Goal: Task Accomplishment & Management: Complete application form

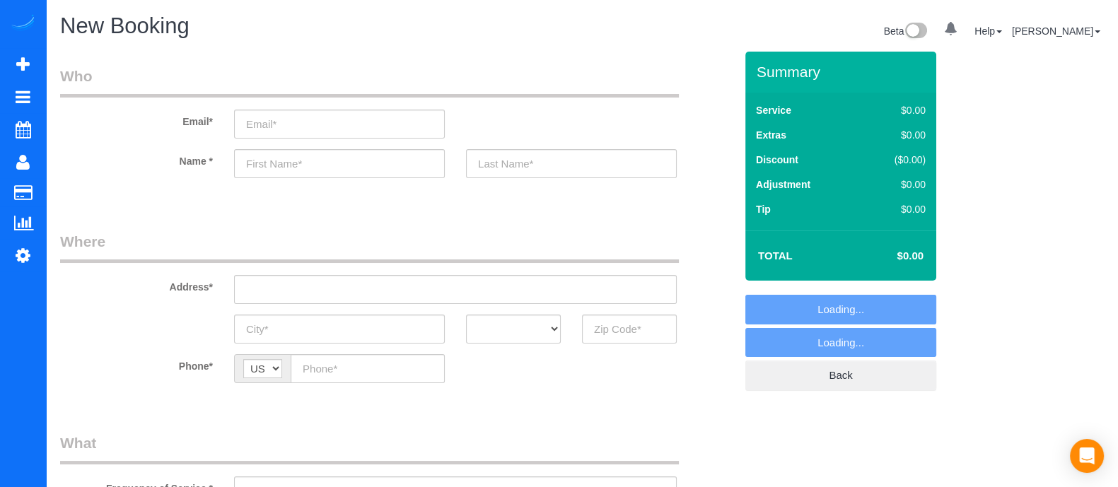
select select "object:3068"
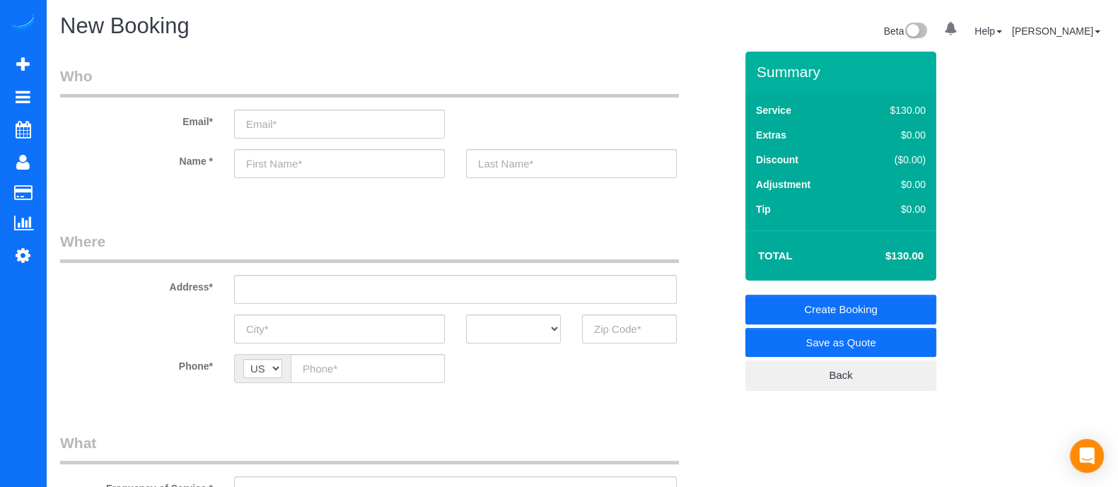
scroll to position [167, 0]
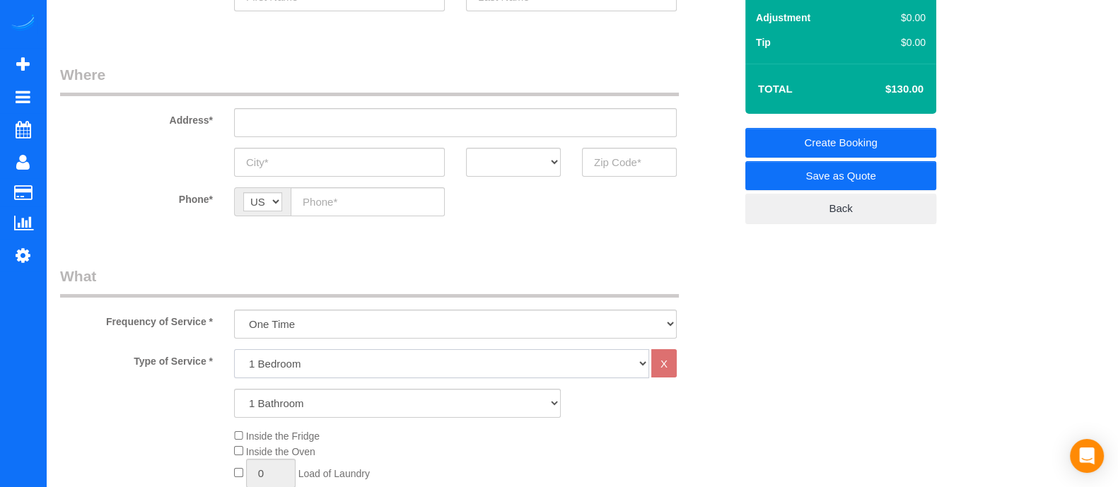
click at [323, 359] on select "1 Bedroom 2 Bedrooms 3 Bedrooms 4 Bedrooms 5 Bedrooms 6 Bedrooms" at bounding box center [441, 363] width 415 height 29
select select "5"
click at [234, 349] on select "1 Bedroom 2 Bedrooms 3 Bedrooms 4 Bedrooms 5 Bedrooms 6 Bedrooms" at bounding box center [441, 363] width 415 height 29
drag, startPoint x: 272, startPoint y: 398, endPoint x: 306, endPoint y: 323, distance: 82.0
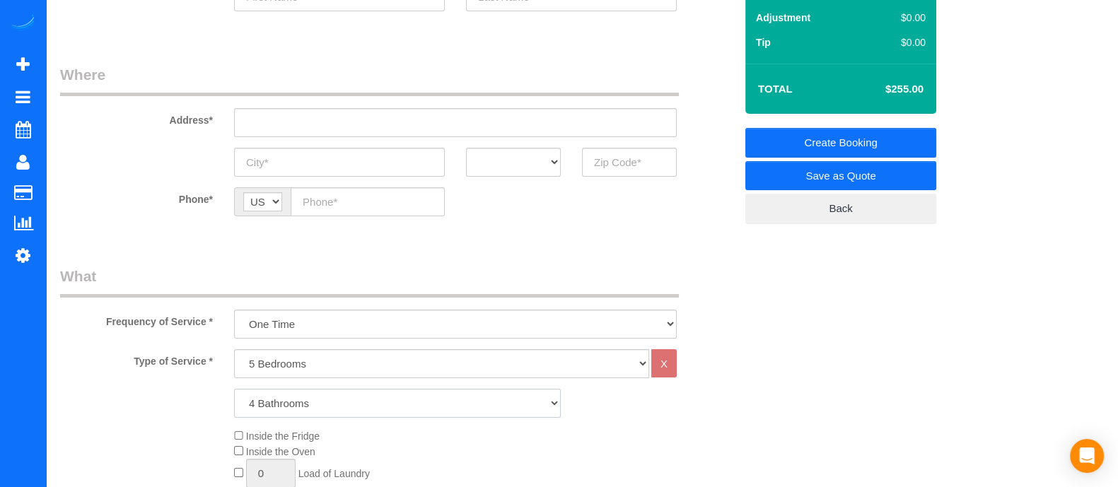
click at [234, 389] on select "1 Bathroom 2 Bathrooms 3 Bathrooms 4 Bathrooms 5 Bathrooms 6 Bathrooms" at bounding box center [397, 403] width 327 height 29
click at [321, 402] on select "1 Bathroom 2 Bathrooms 3 Bathrooms 4 Bathrooms 5 Bathrooms 6 Bathrooms" at bounding box center [397, 403] width 327 height 29
select select "3"
click at [234, 389] on select "1 Bathroom 2 Bathrooms 3 Bathrooms 4 Bathrooms 5 Bathrooms 6 Bathrooms" at bounding box center [397, 403] width 327 height 29
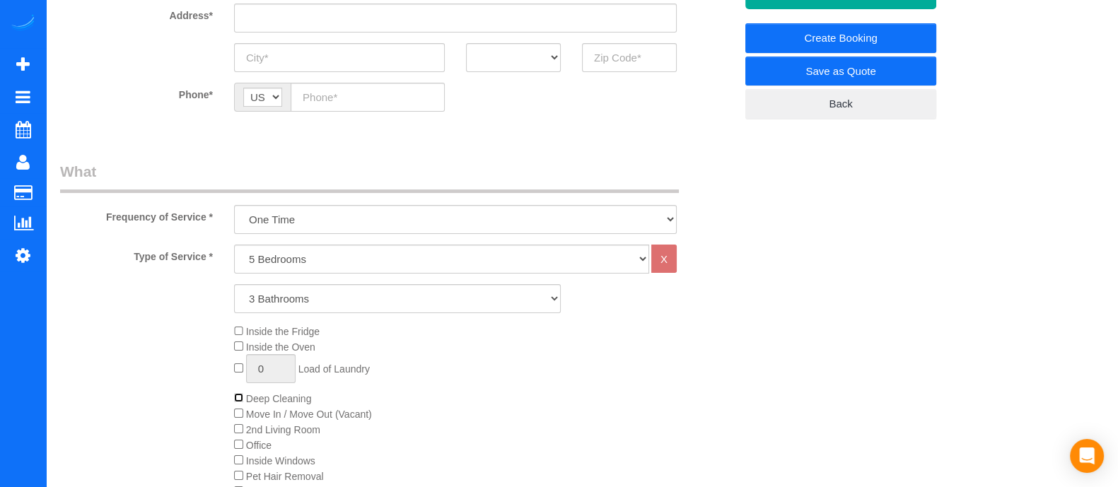
scroll to position [0, 0]
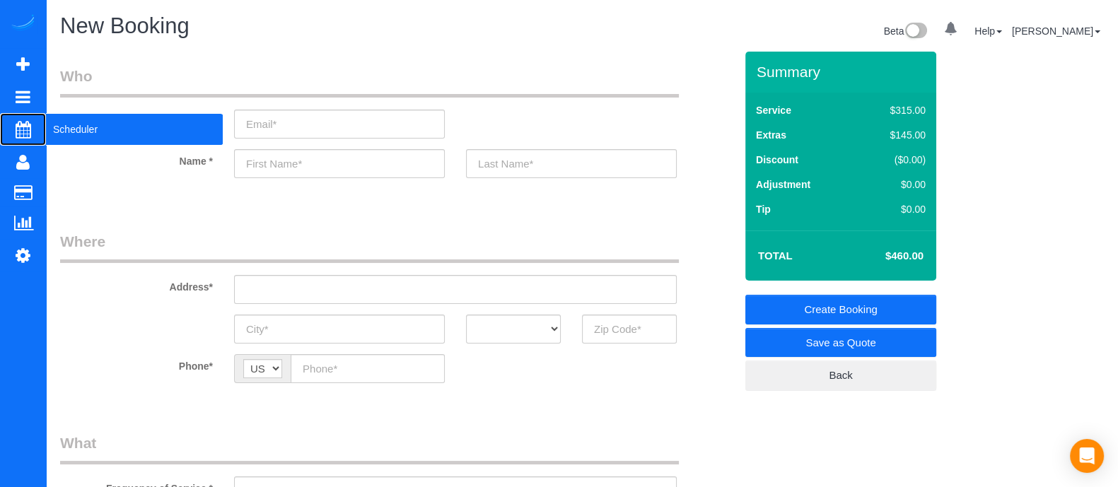
click at [105, 124] on span "Scheduler" at bounding box center [134, 129] width 177 height 33
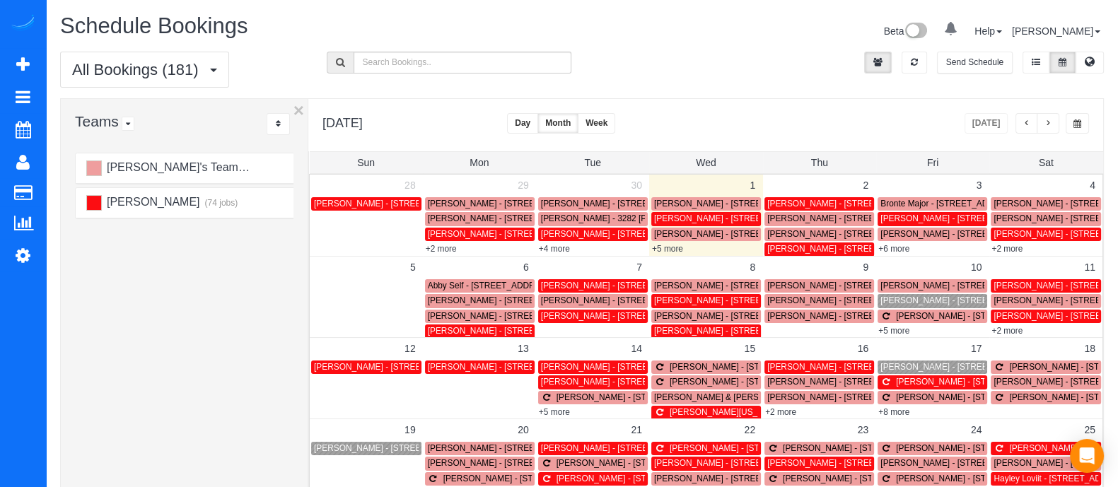
click at [901, 254] on div "+6 more" at bounding box center [932, 248] width 112 height 14
click at [901, 250] on link "+6 more" at bounding box center [894, 249] width 31 height 10
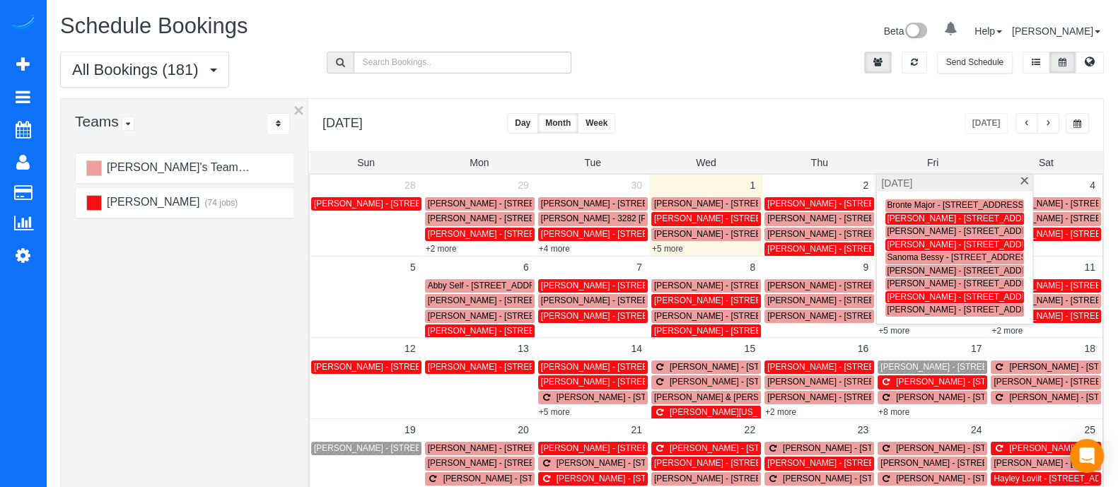
click at [911, 293] on span "[PERSON_NAME] - [STREET_ADDRESS]" at bounding box center [967, 297] width 160 height 10
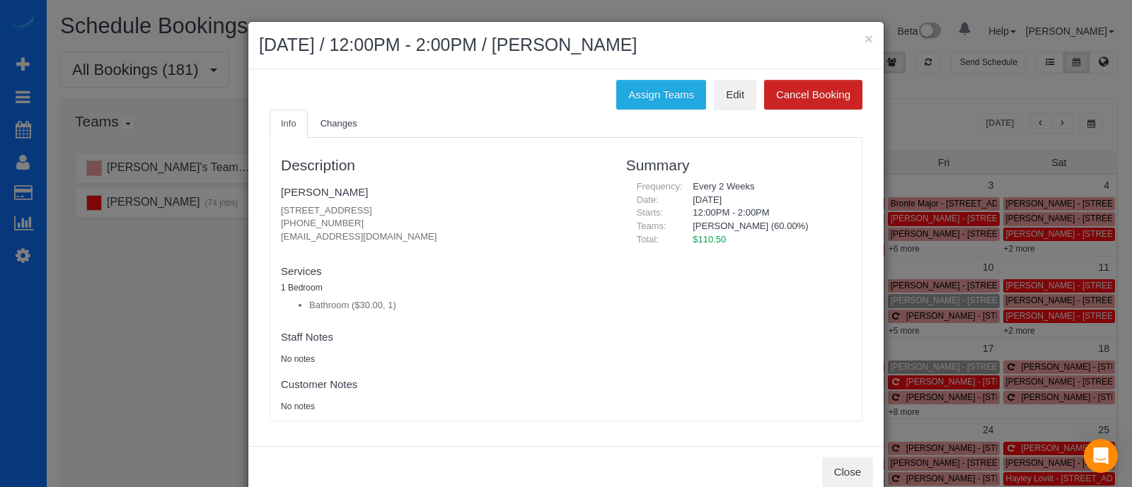
click at [856, 35] on h2 "[DATE] / 12:00PM - 2:00PM / [PERSON_NAME]" at bounding box center [566, 45] width 614 height 25
click at [864, 37] on button "×" at bounding box center [868, 38] width 8 height 15
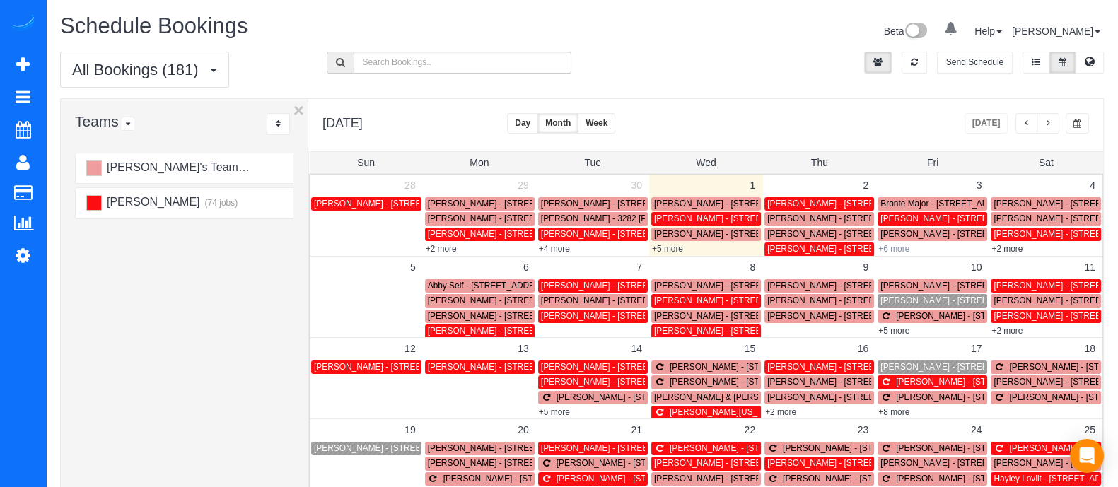
click at [902, 248] on link "+6 more" at bounding box center [894, 249] width 31 height 10
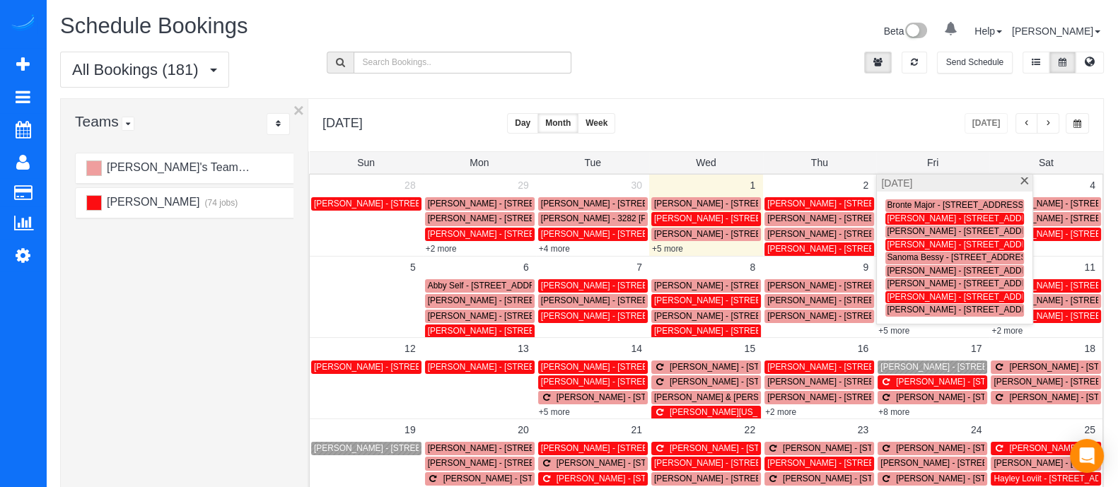
click at [909, 245] on span "[PERSON_NAME] - [STREET_ADDRESS]" at bounding box center [967, 245] width 160 height 10
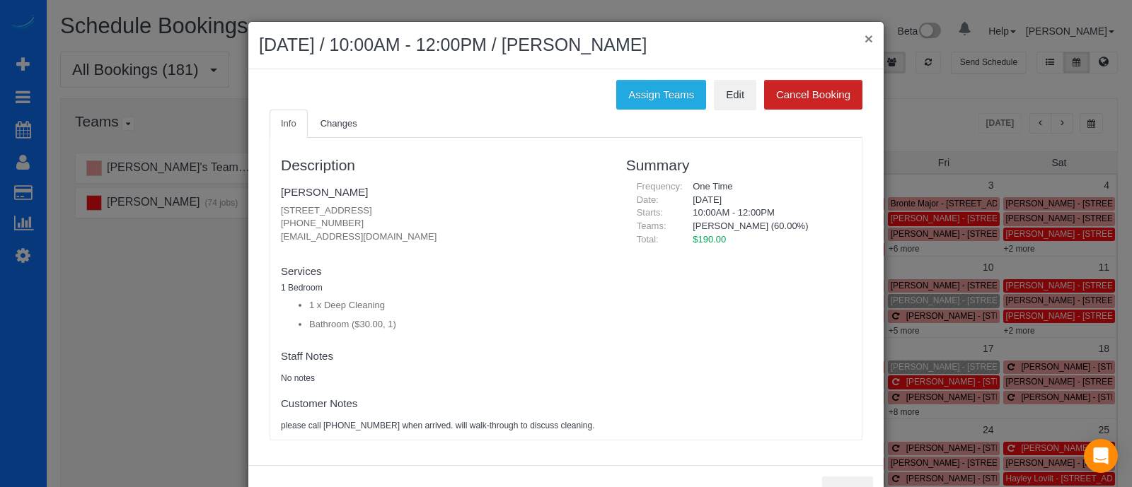
click at [864, 42] on button "×" at bounding box center [868, 38] width 8 height 15
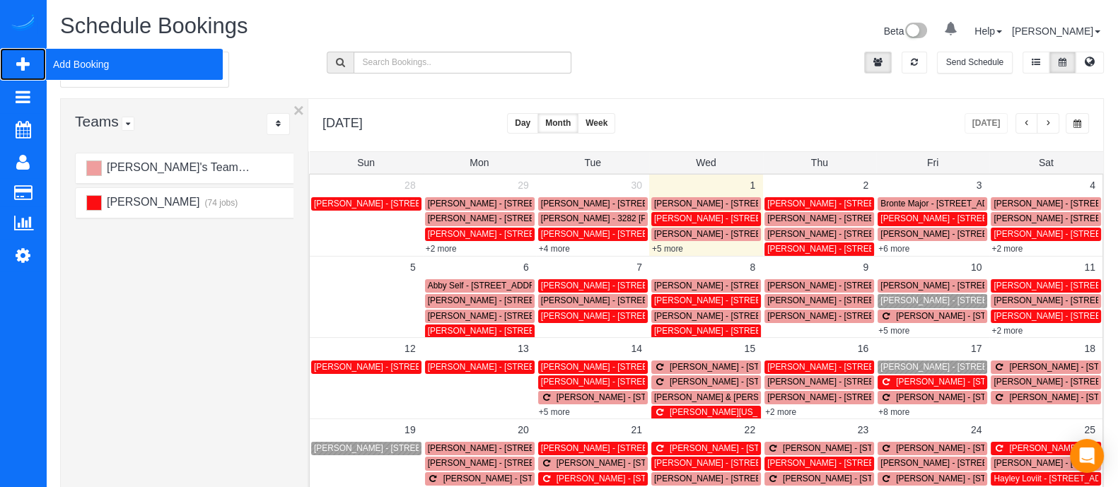
click at [92, 65] on span "Add Booking" at bounding box center [134, 64] width 177 height 33
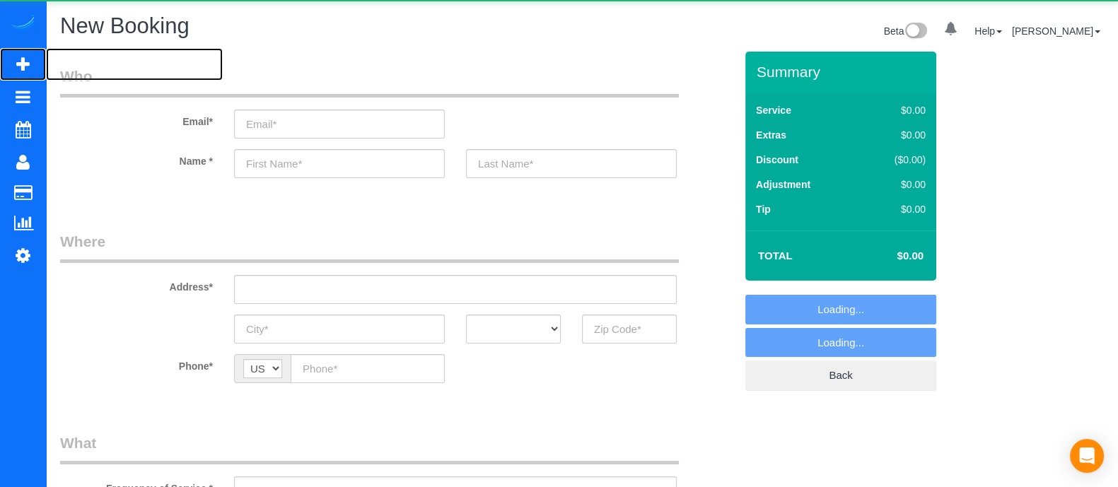
select select "object:3804"
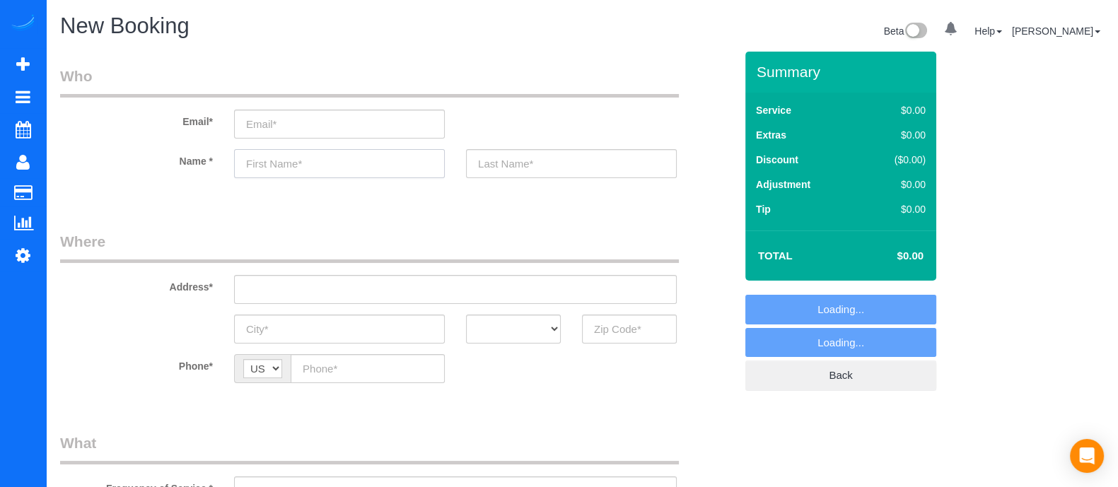
click at [368, 163] on input "text" at bounding box center [339, 163] width 211 height 29
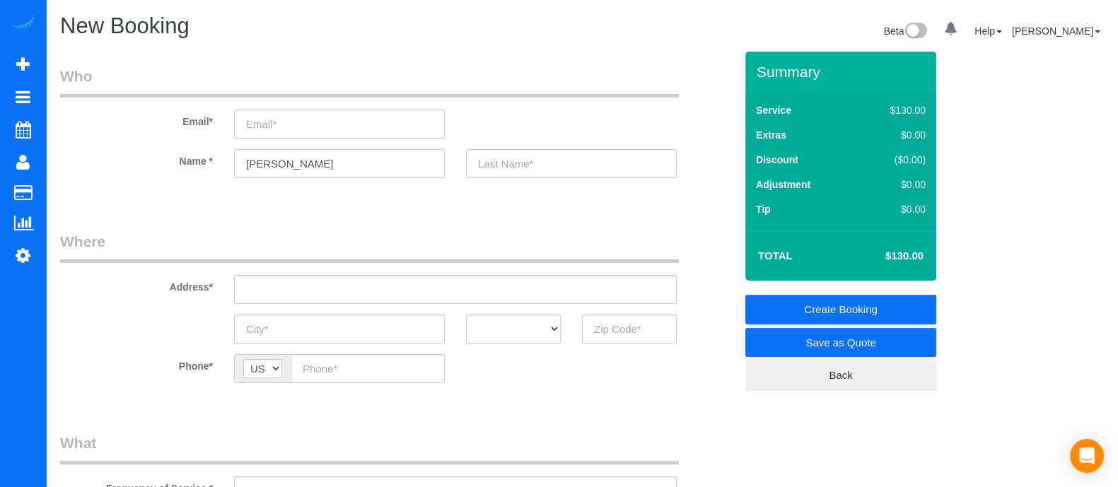
type input "[PERSON_NAME]"
click at [540, 166] on input "text" at bounding box center [571, 163] width 211 height 29
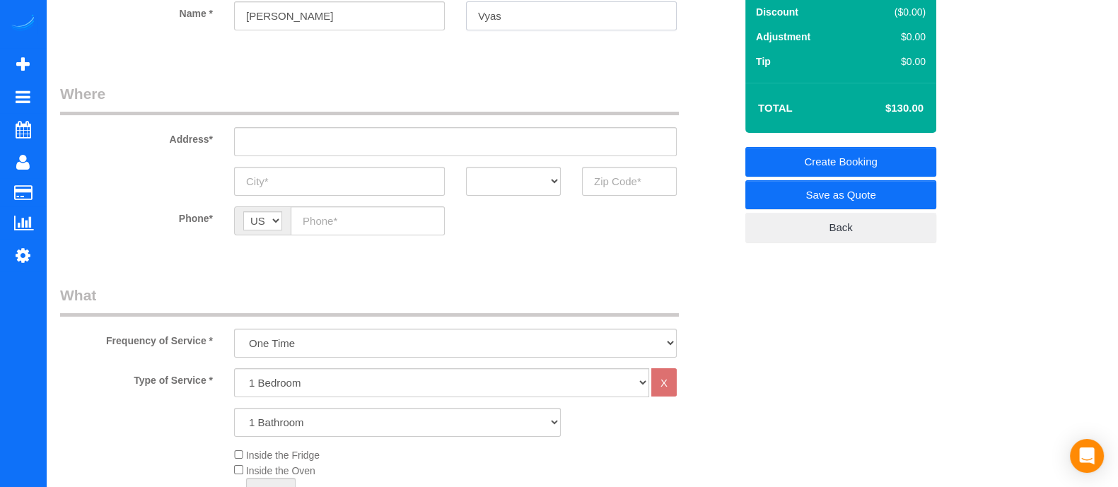
scroll to position [144, 0]
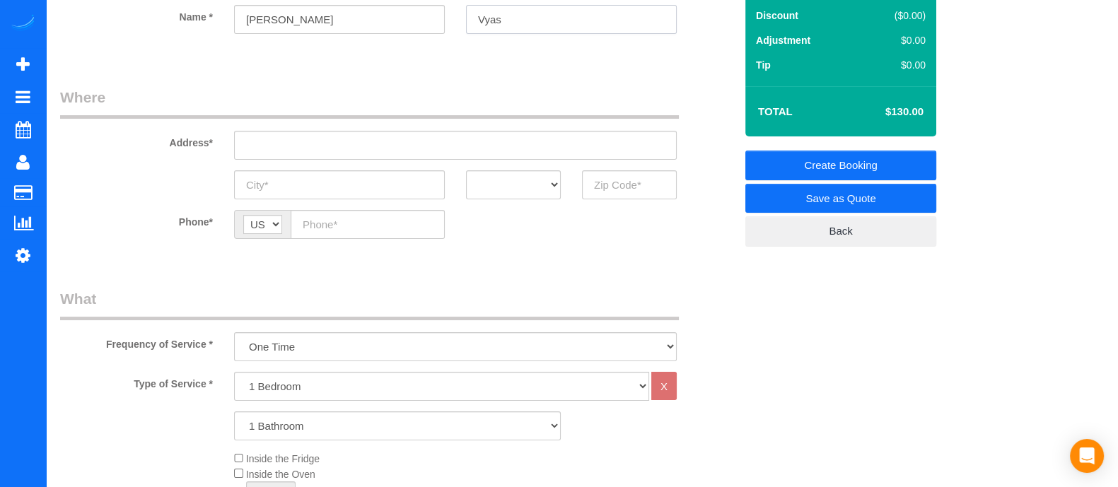
type input "Vyas"
click at [283, 382] on select "1 Bedroom 2 Bedrooms 3 Bedrooms 4 Bedrooms 5 Bedrooms 6 Bedrooms" at bounding box center [441, 386] width 415 height 29
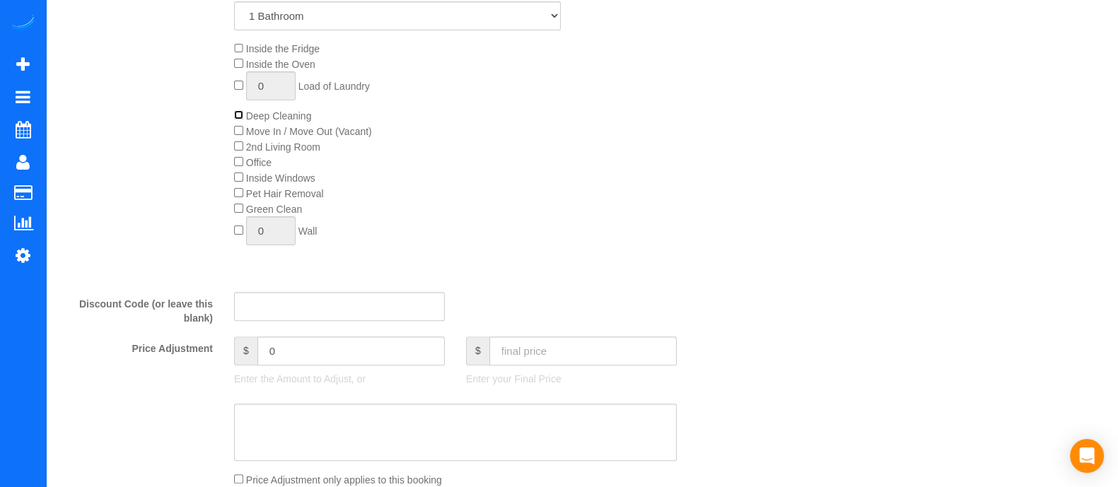
scroll to position [618, 0]
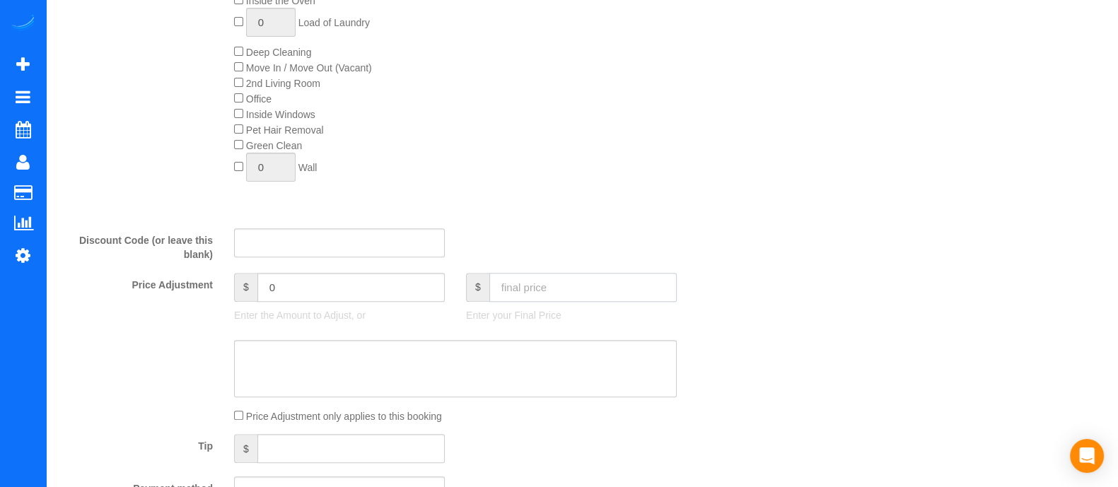
click at [613, 299] on input "text" at bounding box center [582, 287] width 187 height 29
type input "170"
type input "-20"
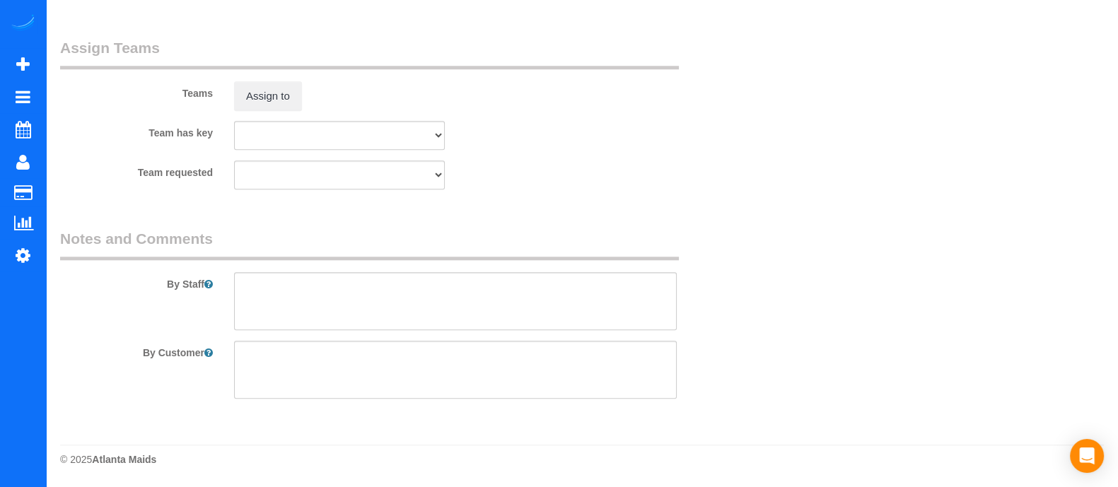
scroll to position [0, 0]
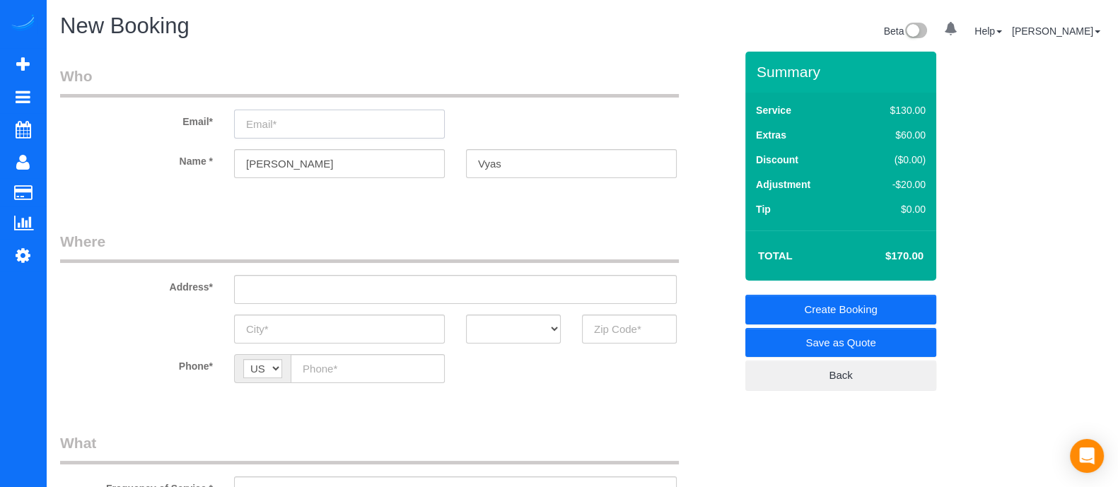
click at [306, 124] on input "email" at bounding box center [339, 124] width 211 height 29
type input "[EMAIL_ADDRESS][DOMAIN_NAME]"
click at [368, 280] on input "text" at bounding box center [455, 289] width 443 height 29
drag, startPoint x: 240, startPoint y: 289, endPoint x: 313, endPoint y: 292, distance: 72.9
click at [313, 292] on input "[STREET_ADDRESS]" at bounding box center [455, 289] width 443 height 29
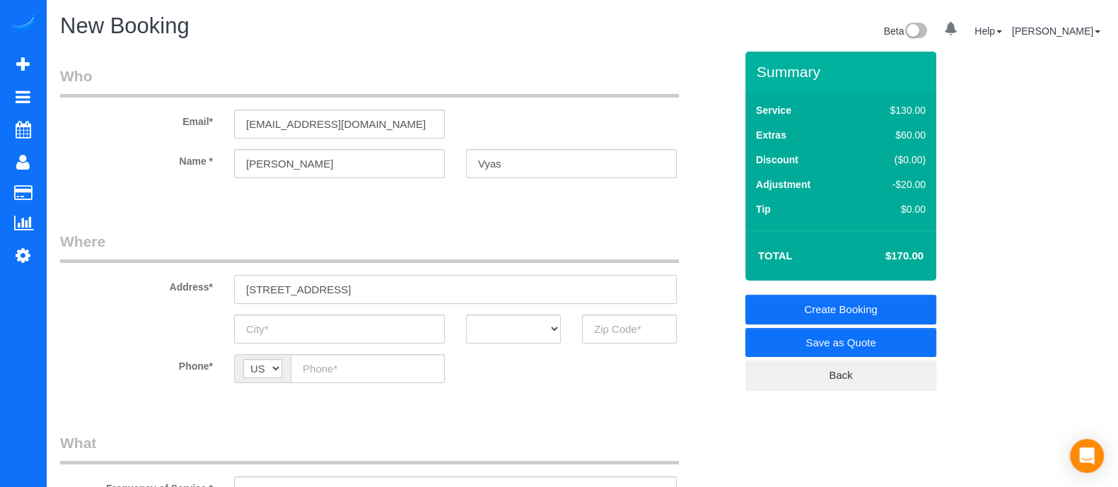
paste input "atlanta ga 30363"
type input "[STREET_ADDRESS]"
click at [372, 318] on input "text" at bounding box center [339, 329] width 211 height 29
type input "[GEOGRAPHIC_DATA]"
click at [495, 325] on select "AK AL AR AZ CA CO CT DC DE [GEOGRAPHIC_DATA] [GEOGRAPHIC_DATA] HI IA ID IL IN K…" at bounding box center [513, 329] width 95 height 29
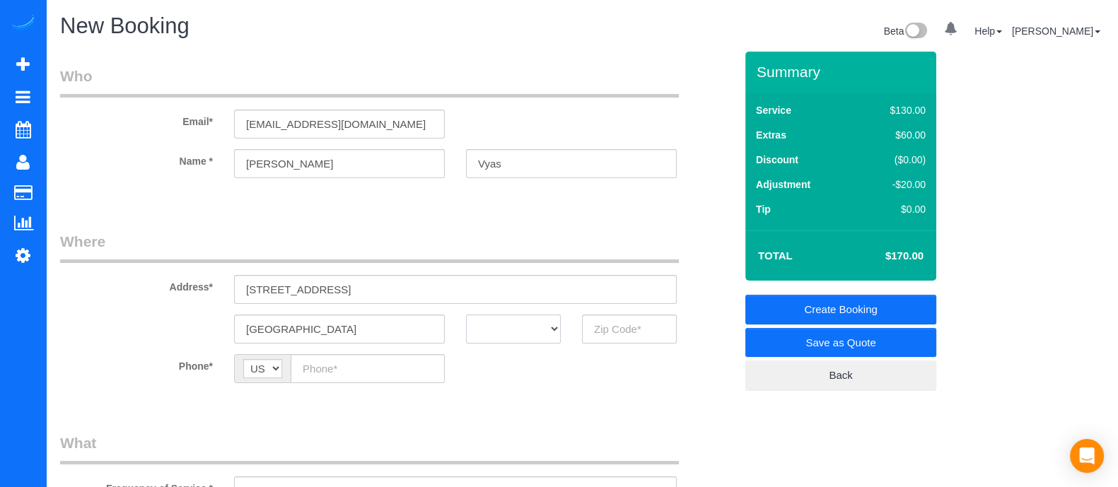
select select "GA"
click at [466, 315] on select "AK AL AR AZ CA CO CT DC DE [GEOGRAPHIC_DATA] [GEOGRAPHIC_DATA] HI IA ID IL IN K…" at bounding box center [513, 329] width 95 height 29
paste input "[PHONE_NUMBER]"
click at [388, 360] on input "[PHONE_NUMBER]" at bounding box center [368, 368] width 154 height 29
type input "[PHONE_NUMBER]"
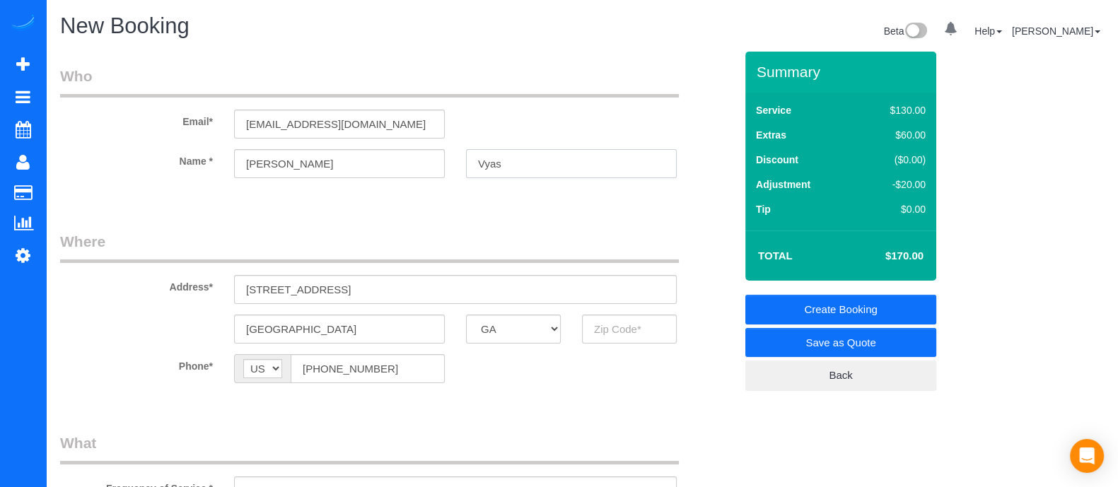
drag, startPoint x: 531, startPoint y: 159, endPoint x: 383, endPoint y: 158, distance: 148.5
click at [383, 158] on div "Name * [PERSON_NAME][GEOGRAPHIC_DATA]" at bounding box center [398, 163] width 696 height 29
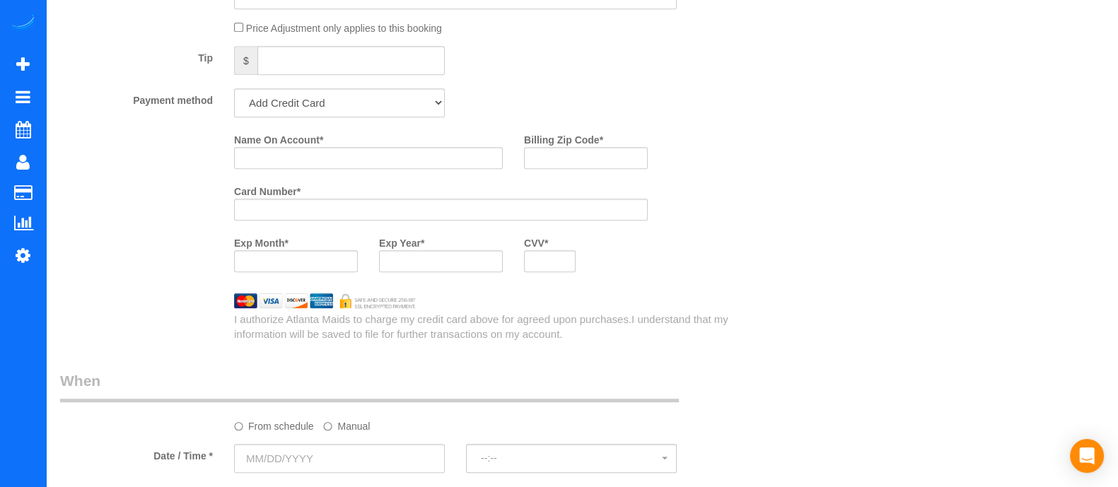
scroll to position [1059, 0]
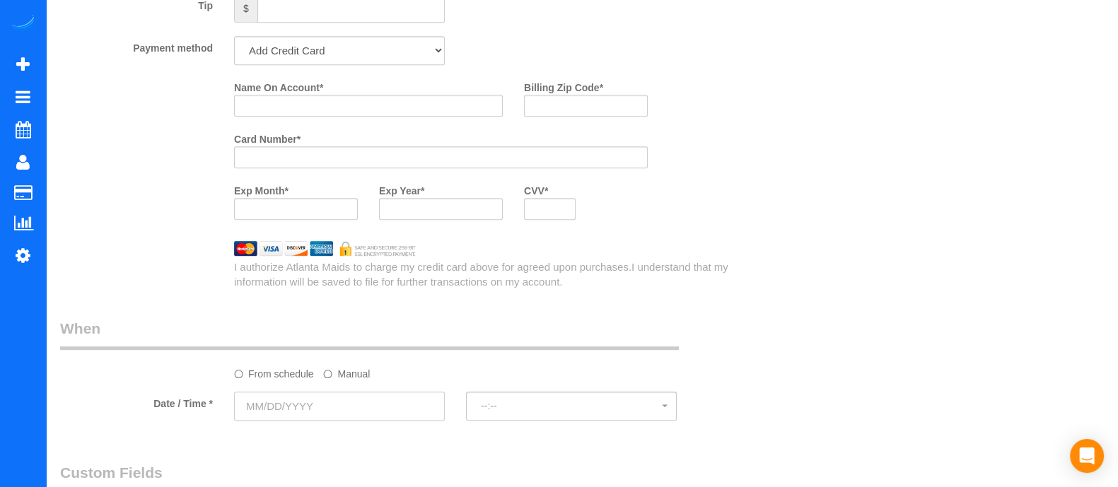
click at [398, 402] on input "text" at bounding box center [339, 406] width 211 height 29
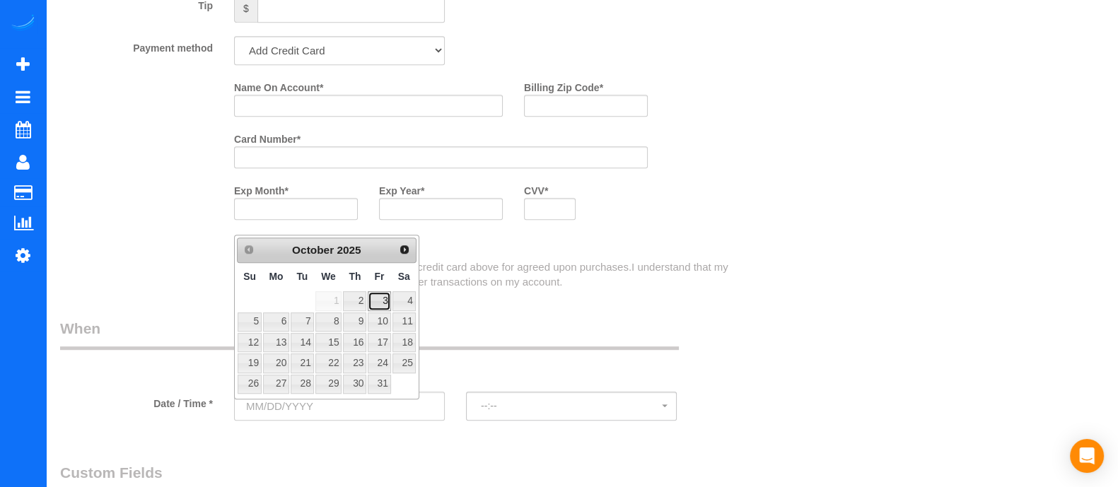
click at [385, 308] on link "3" at bounding box center [379, 300] width 23 height 19
type input "[DATE]"
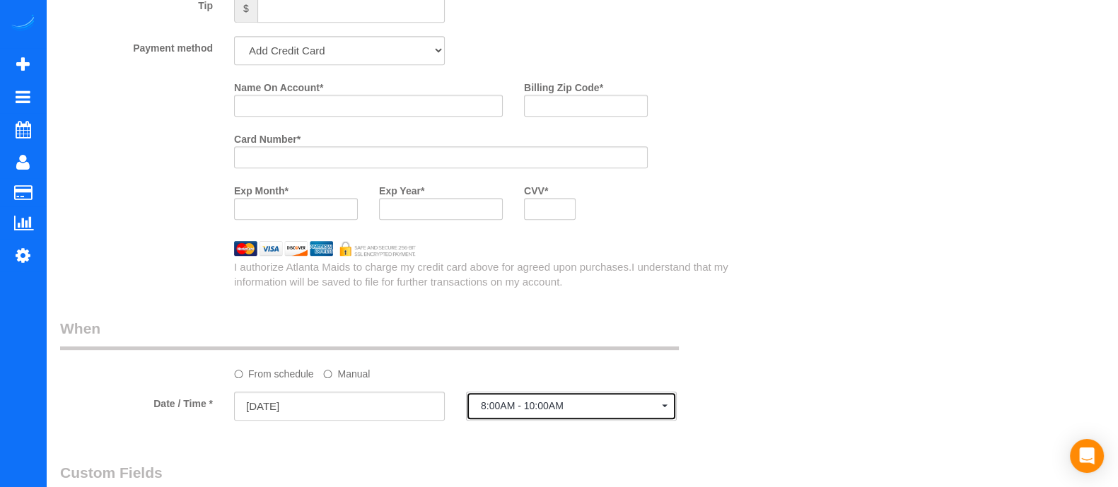
click at [520, 419] on button "8:00AM - 10:00AM" at bounding box center [571, 406] width 211 height 29
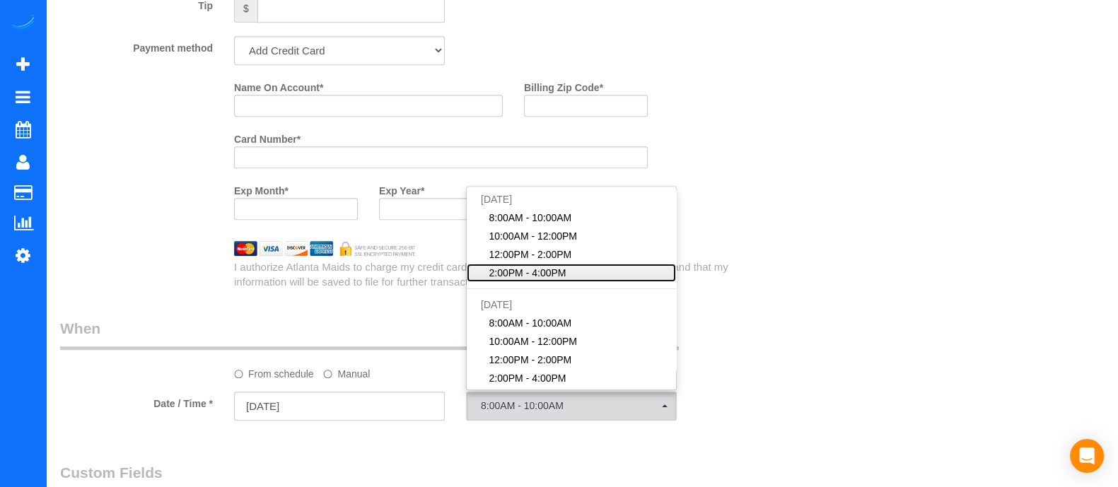
click at [513, 276] on span "2:00PM - 4:00PM" at bounding box center [527, 273] width 77 height 14
select select "spot4"
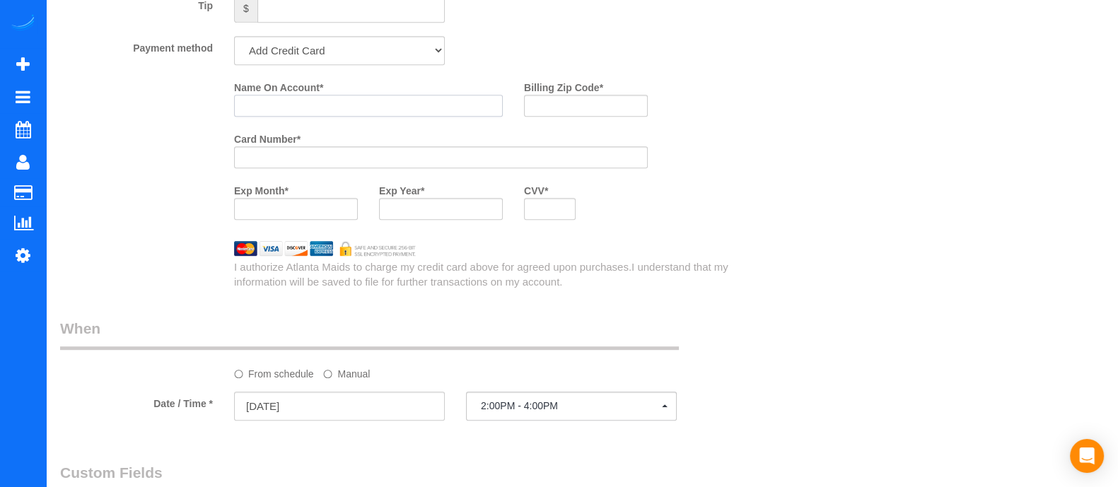
click at [299, 114] on input "Name On Account *" at bounding box center [368, 106] width 269 height 22
paste input "Vyas"
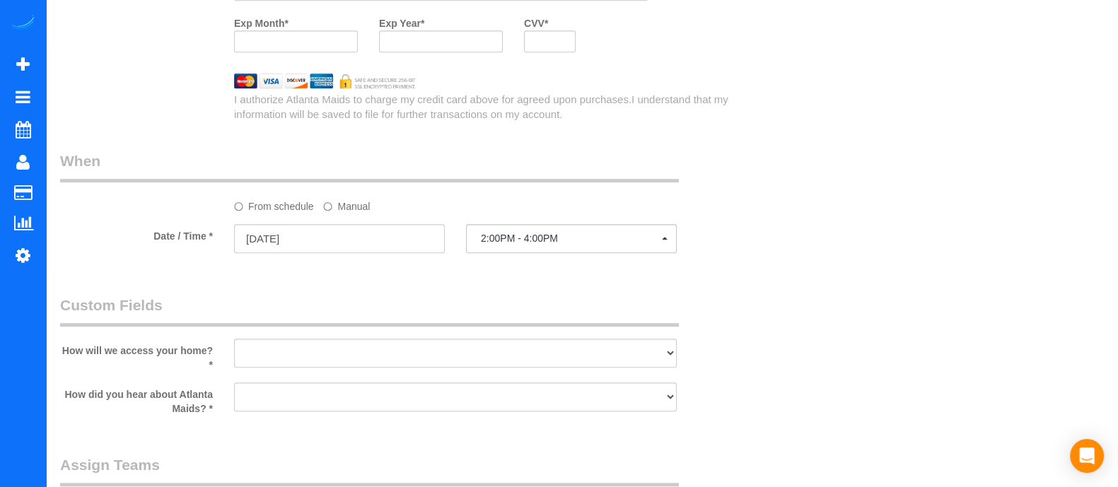
type input "[PERSON_NAME]"
click at [480, 355] on select "I will leave a key I will provide an access code Someone will be home Go to apa…" at bounding box center [455, 353] width 443 height 29
select select "number:3"
click at [234, 344] on select "I will leave a key I will provide an access code Someone will be home Go to apa…" at bounding box center [455, 353] width 443 height 29
click at [416, 405] on select "Google Yelp From a friend Social media Other" at bounding box center [455, 397] width 443 height 29
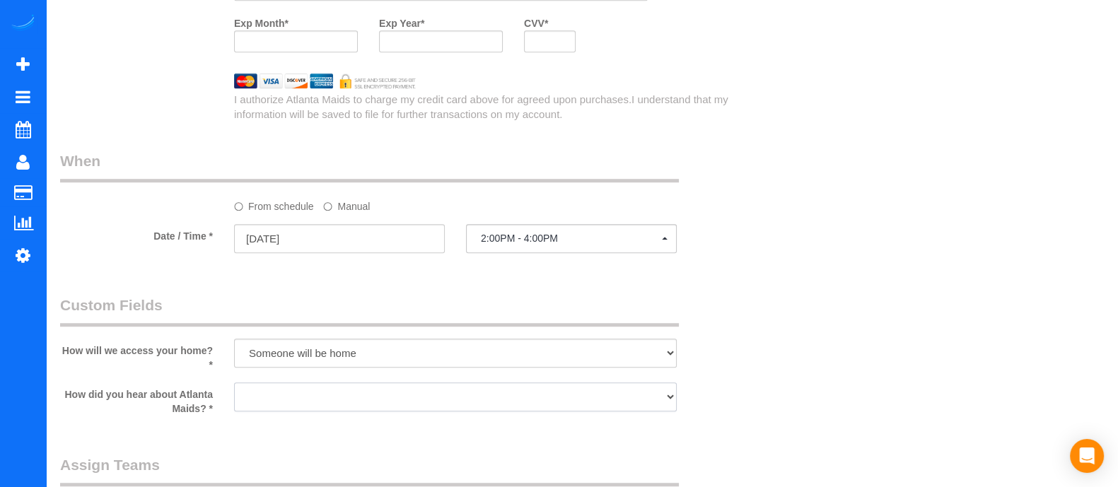
select select "number:6"
click at [234, 388] on select "Google Yelp From a friend Social media Other" at bounding box center [455, 397] width 443 height 29
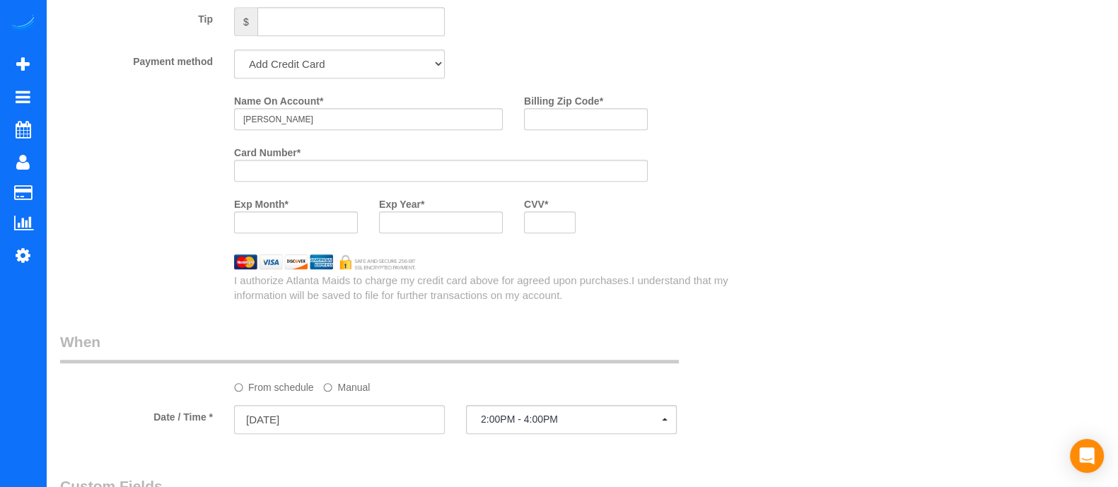
scroll to position [1062, 0]
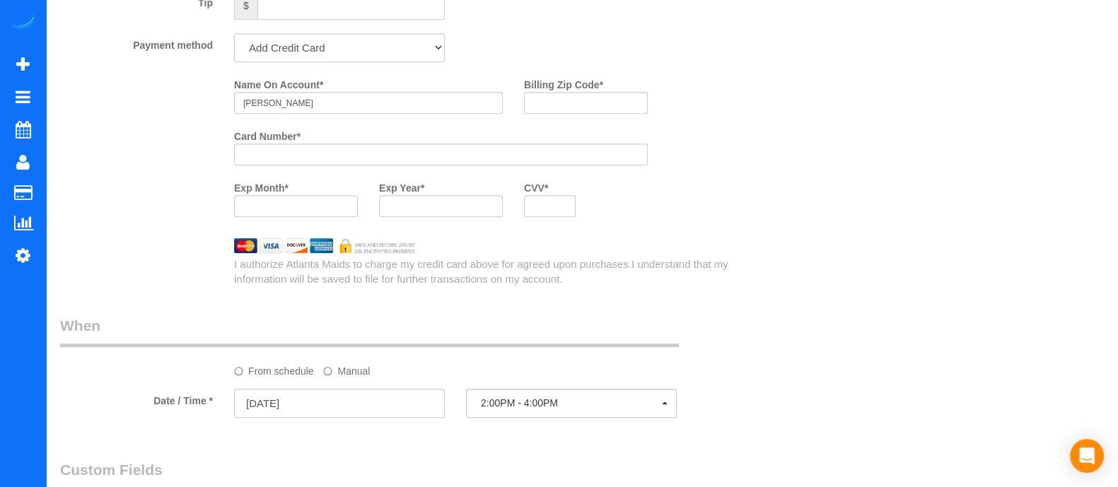
click at [347, 151] on div at bounding box center [441, 155] width 414 height 22
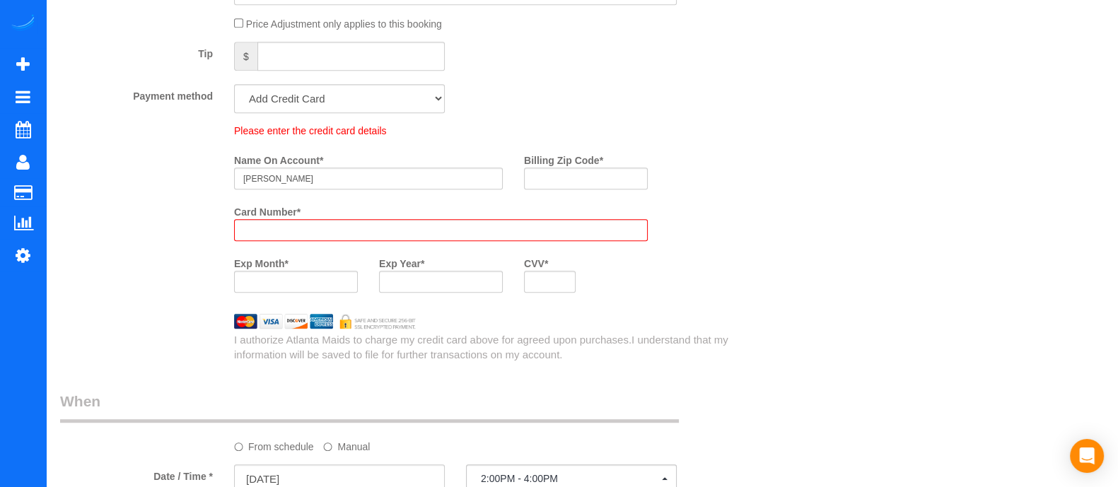
scroll to position [1113, 0]
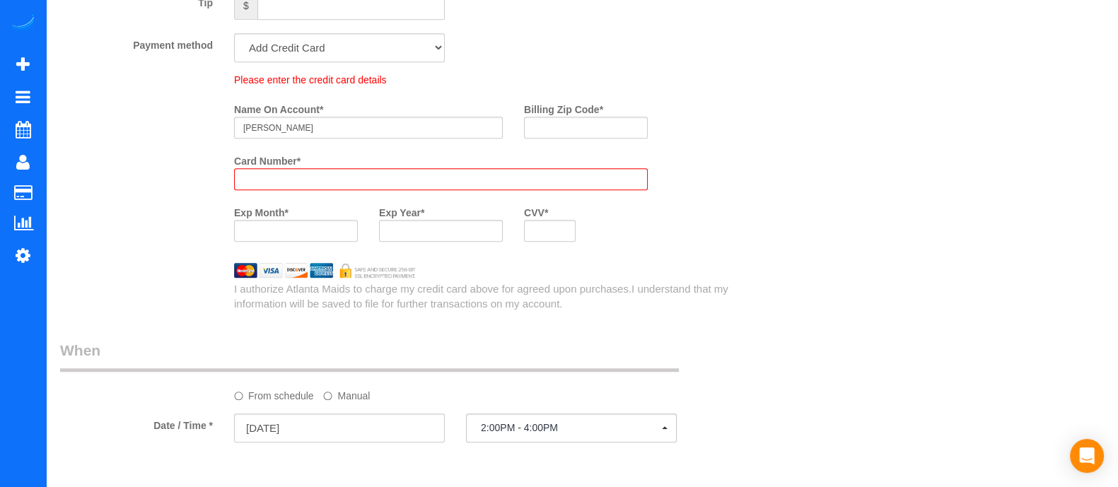
click at [820, 387] on div "Who Email* [EMAIL_ADDRESS][DOMAIN_NAME] Name * [PERSON_NAME][GEOGRAPHIC_DATA] W…" at bounding box center [582, 18] width 1044 height 2056
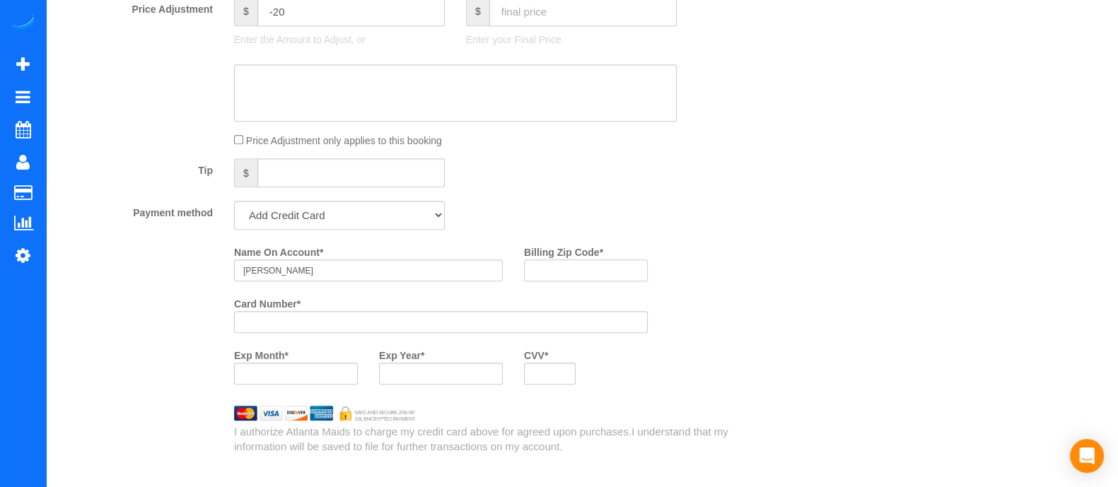
scroll to position [843, 0]
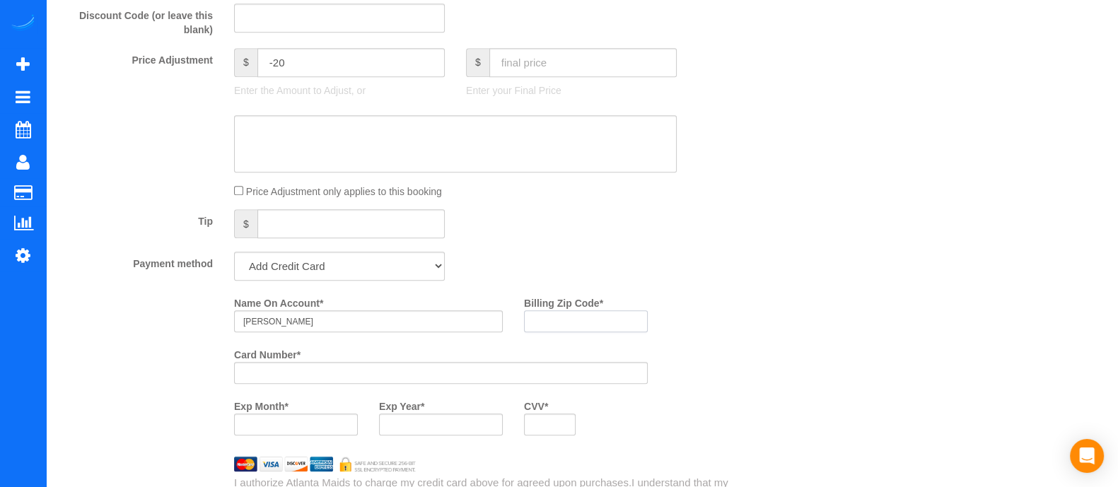
click at [625, 359] on payment-method-fs-pay "Name On Account * [PERSON_NAME] Billing Zip Code * Card Number * Exp Month * Ex…" at bounding box center [441, 368] width 414 height 155
click at [583, 328] on input "Billing Zip Code *" at bounding box center [586, 322] width 124 height 22
type input "27358"
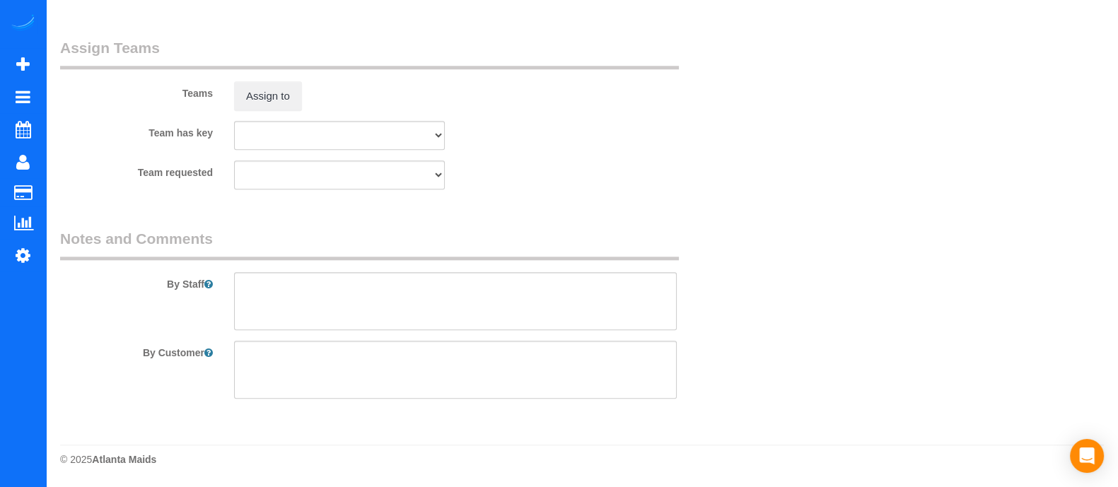
scroll to position [0, 0]
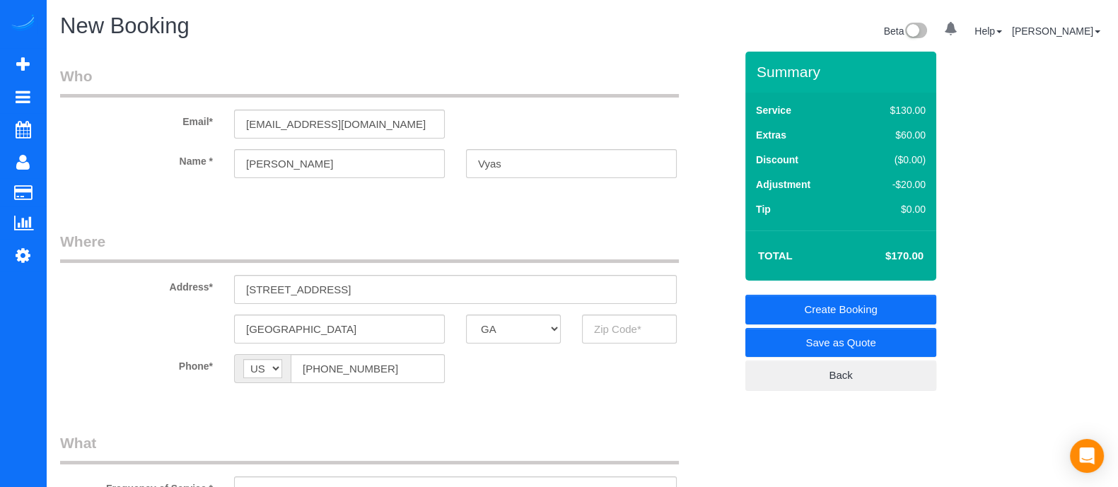
click at [902, 302] on link "Create Booking" at bounding box center [841, 310] width 191 height 30
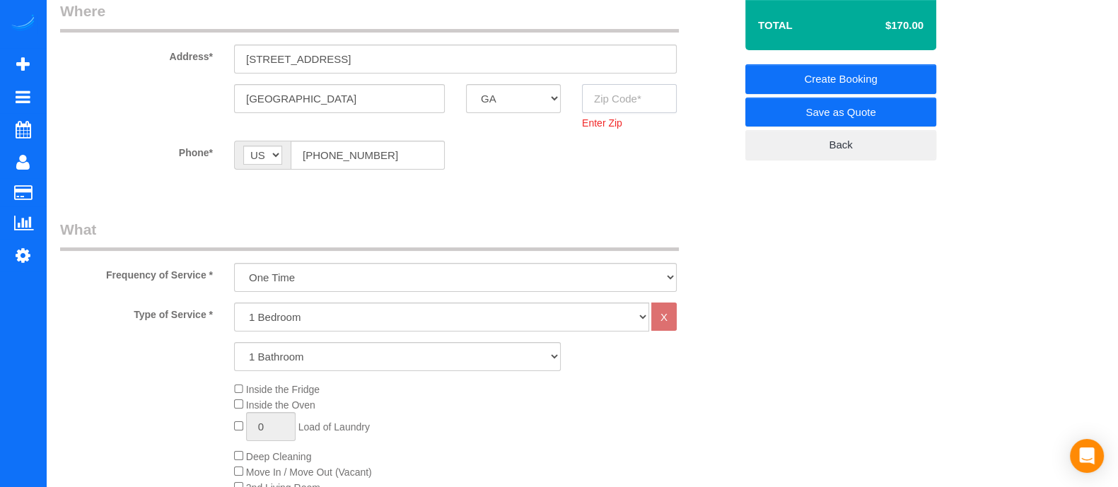
click at [620, 104] on input "text" at bounding box center [629, 98] width 95 height 29
type input "30326"
click at [813, 77] on link "Create Booking" at bounding box center [841, 79] width 191 height 30
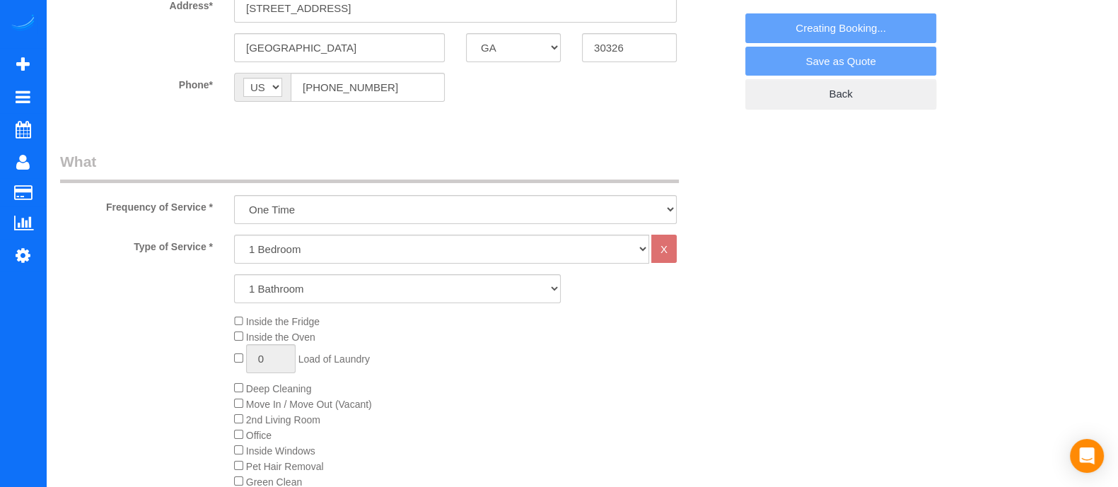
scroll to position [231, 0]
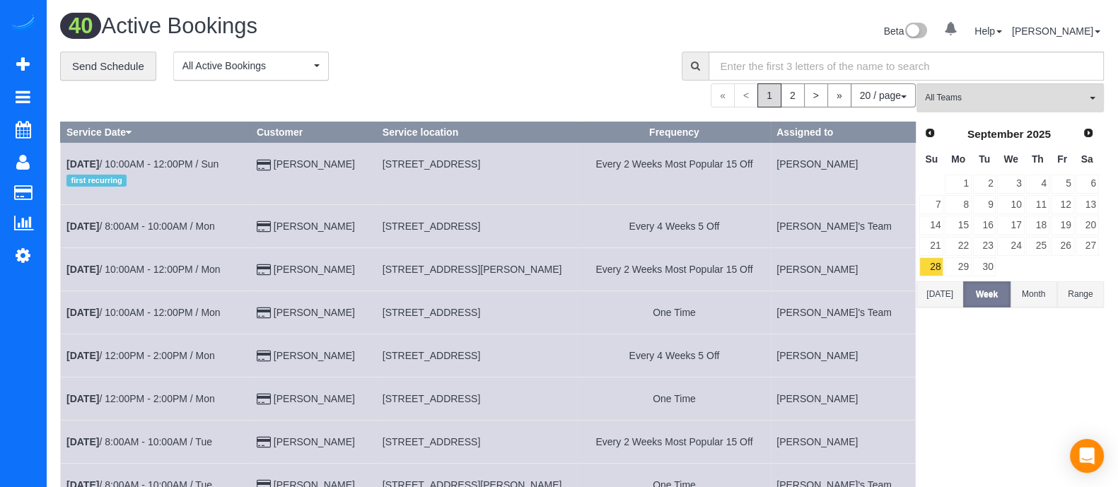
click at [87, 42] on div "40 Active Bookings" at bounding box center [316, 29] width 533 height 30
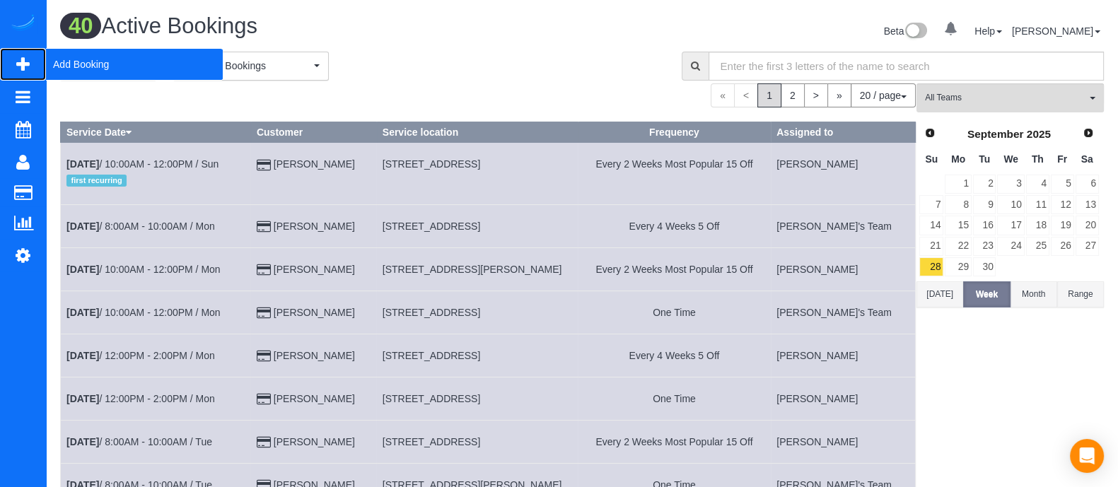
click at [84, 69] on span "Add Booking" at bounding box center [134, 64] width 177 height 33
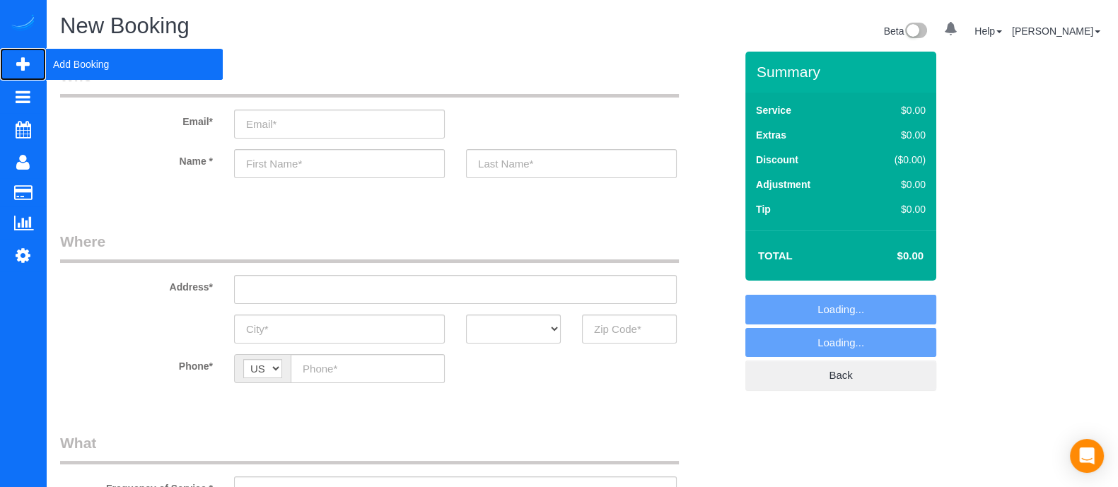
select select "object:4648"
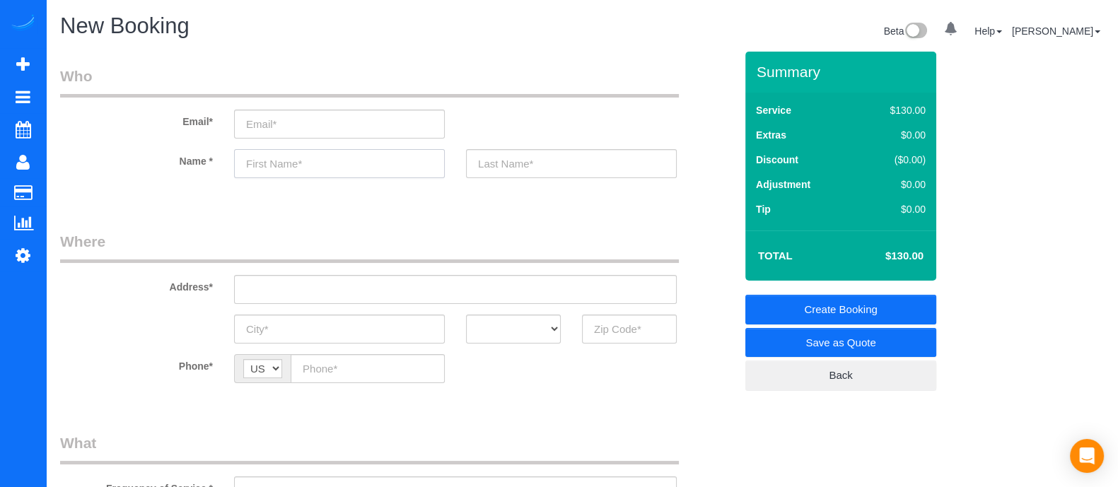
click at [356, 174] on input "text" at bounding box center [339, 163] width 211 height 29
type input "B"
type input "Bri"
click at [596, 323] on input "text" at bounding box center [629, 329] width 95 height 29
type input "3"
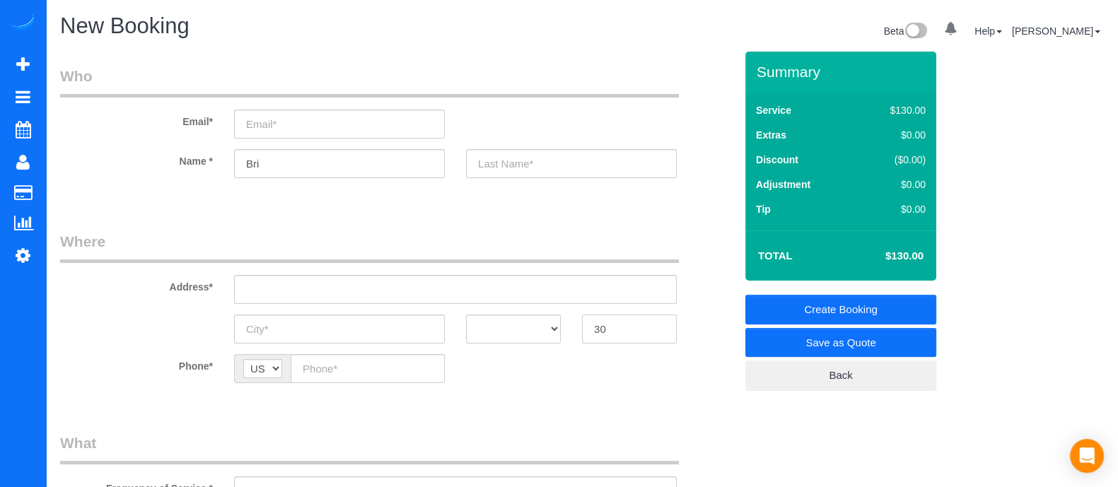
type input "3"
click at [615, 330] on input "30038" at bounding box center [629, 329] width 95 height 29
type input "30038"
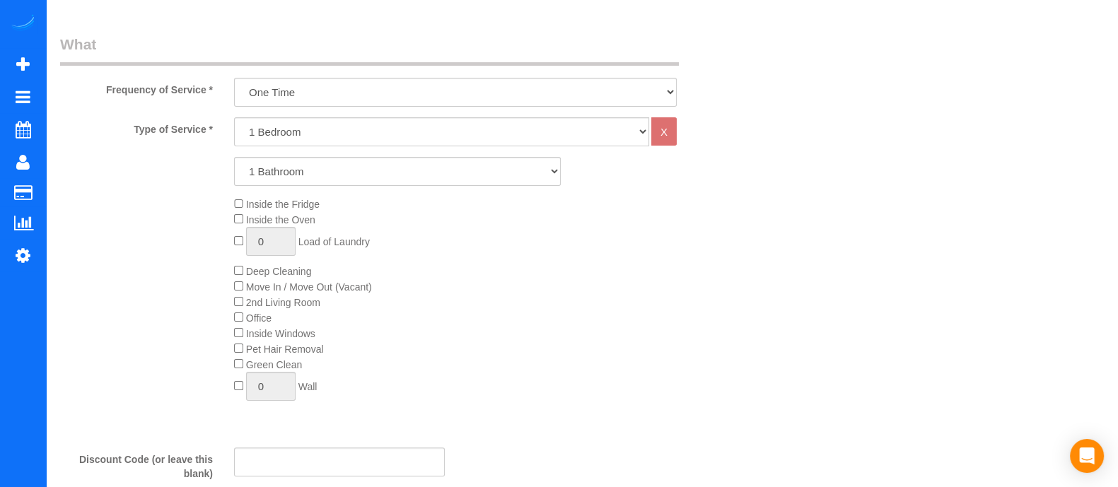
scroll to position [396, 0]
click at [332, 134] on select "1 Bedroom 2 Bedrooms 3 Bedrooms 4 Bedrooms 5 Bedrooms 6 Bedrooms" at bounding box center [441, 134] width 415 height 29
click at [234, 120] on select "1 Bedroom 2 Bedrooms 3 Bedrooms 4 Bedrooms 5 Bedrooms 6 Bedrooms" at bounding box center [441, 134] width 415 height 29
click at [293, 127] on select "1 Bedroom 2 Bedrooms 3 Bedrooms 4 Bedrooms 5 Bedrooms 6 Bedrooms" at bounding box center [441, 134] width 415 height 29
select select "1"
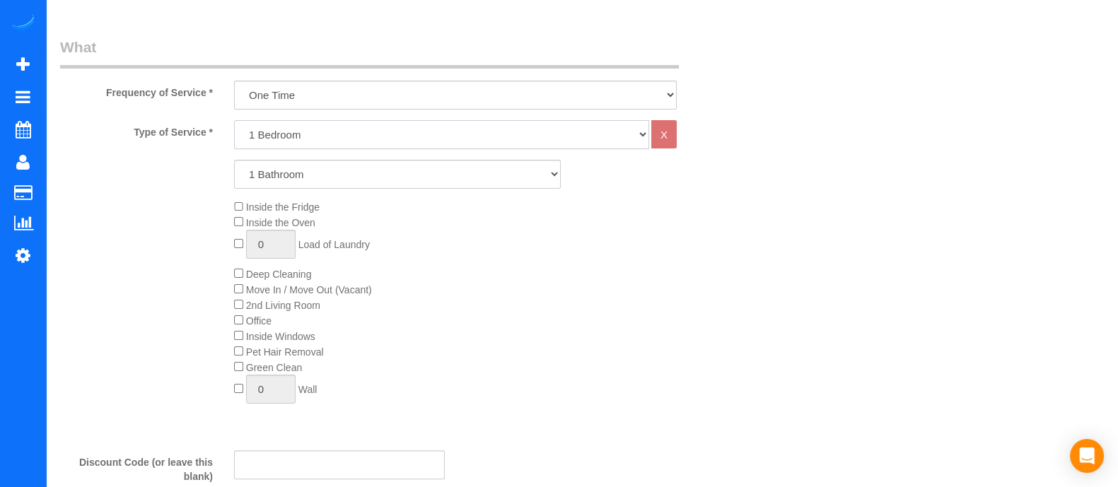
click at [234, 120] on select "1 Bedroom 2 Bedrooms 3 Bedrooms 4 Bedrooms 5 Bedrooms 6 Bedrooms" at bounding box center [441, 134] width 415 height 29
click at [285, 166] on select "1 Bathroom 2 Bathrooms 3 Bathrooms 4 Bathrooms 5 Bathrooms 6 Bathrooms" at bounding box center [397, 174] width 327 height 29
select select "2"
click at [234, 160] on select "1 Bathroom 2 Bathrooms 3 Bathrooms 4 Bathrooms 5 Bathrooms 6 Bathrooms" at bounding box center [397, 174] width 327 height 29
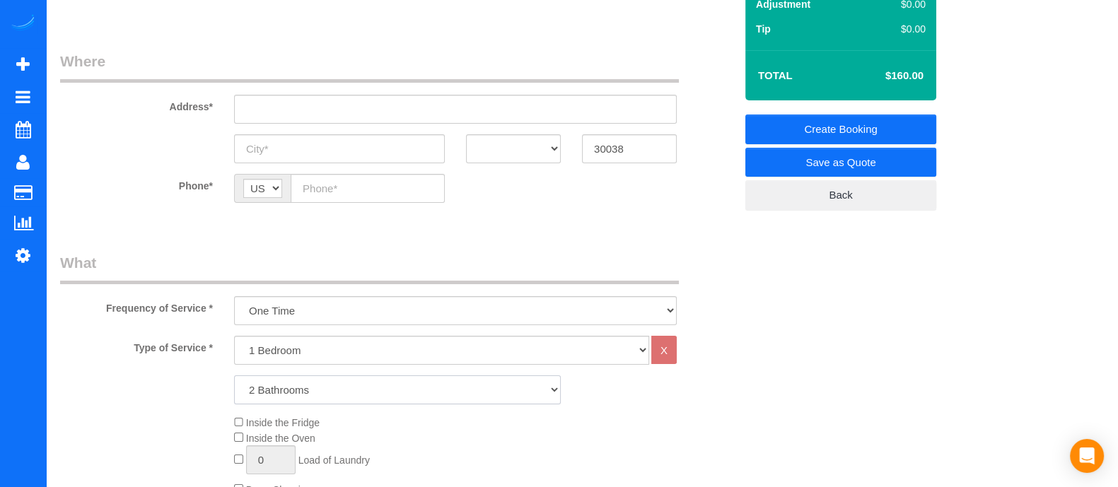
scroll to position [83, 0]
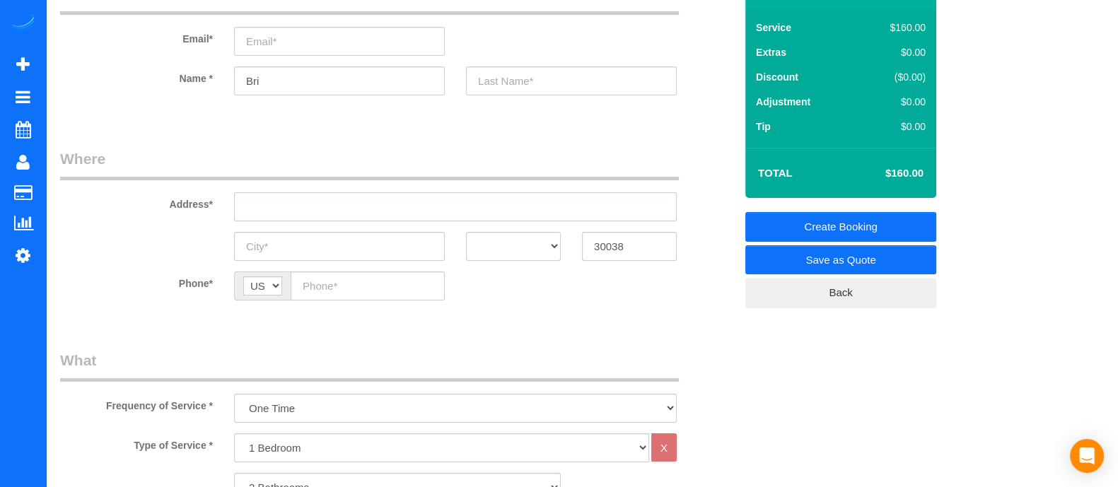
click at [301, 219] on input "text" at bounding box center [455, 206] width 443 height 29
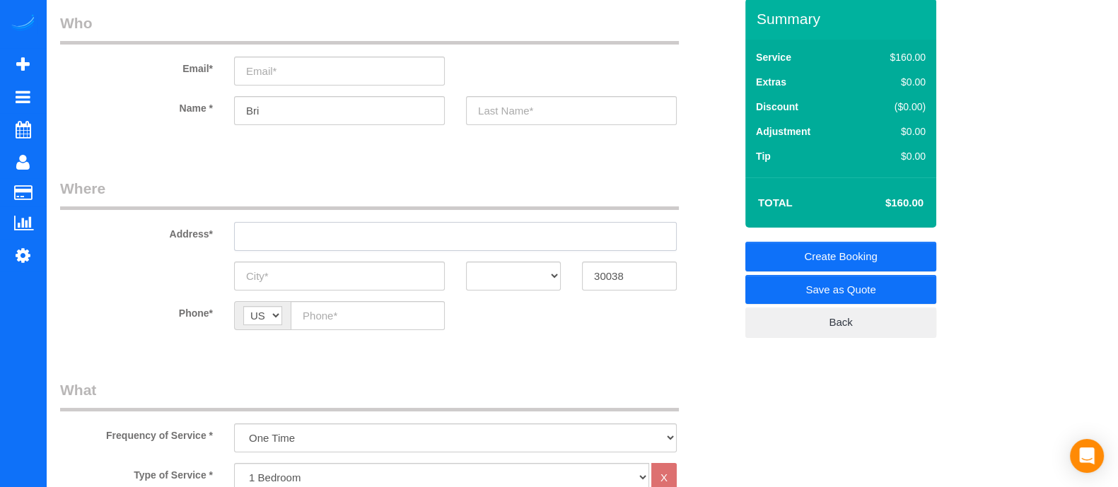
scroll to position [48, 0]
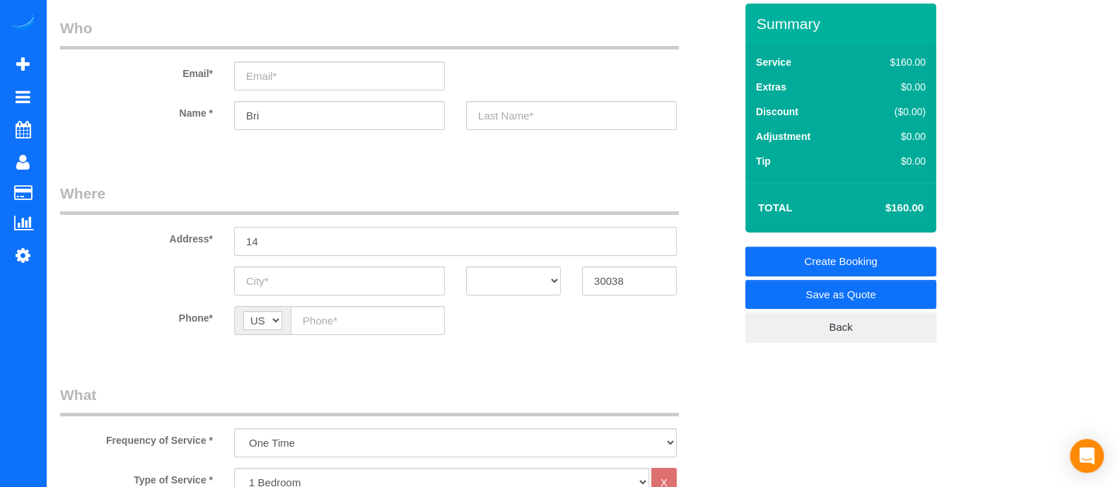
type input "1"
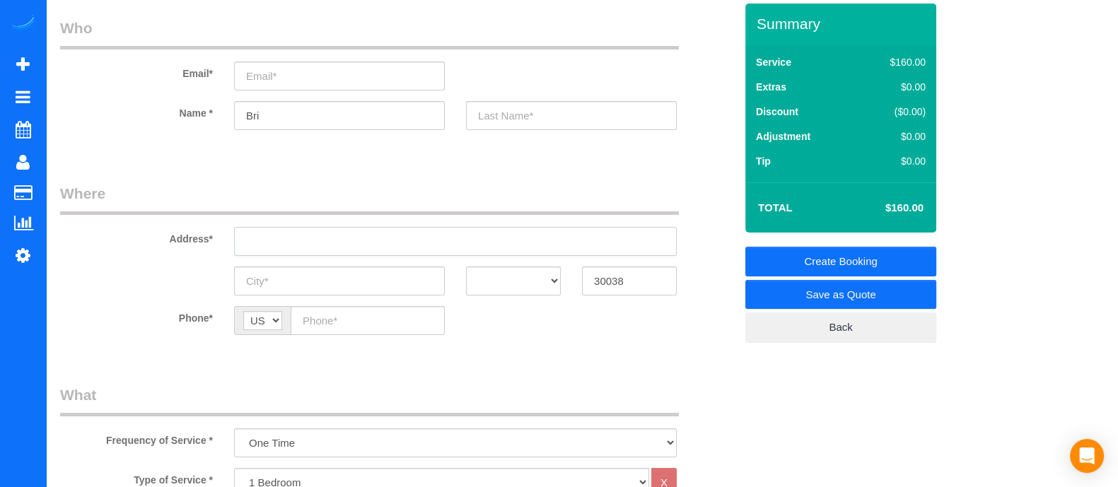
scroll to position [180, 0]
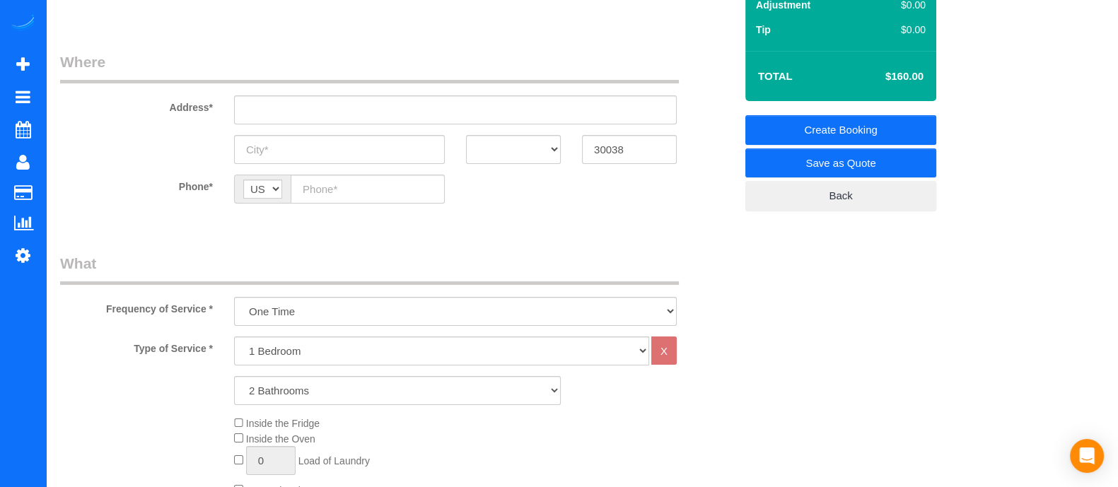
drag, startPoint x: 598, startPoint y: 447, endPoint x: 541, endPoint y: 413, distance: 66.6
click at [541, 413] on div "Type of Service * 1 Bedroom 2 Bedrooms 3 Bedrooms 4 Bedrooms 5 Bedrooms 6 Bedro…" at bounding box center [397, 496] width 675 height 319
drag, startPoint x: 541, startPoint y: 413, endPoint x: 357, endPoint y: 383, distance: 186.3
click at [357, 383] on div "Type of Service * 1 Bedroom 2 Bedrooms 3 Bedrooms 4 Bedrooms 5 Bedrooms 6 Bedro…" at bounding box center [397, 496] width 675 height 319
click at [357, 383] on select "1 Bathroom 2 Bathrooms 3 Bathrooms 4 Bathrooms 5 Bathrooms 6 Bathrooms" at bounding box center [397, 390] width 327 height 29
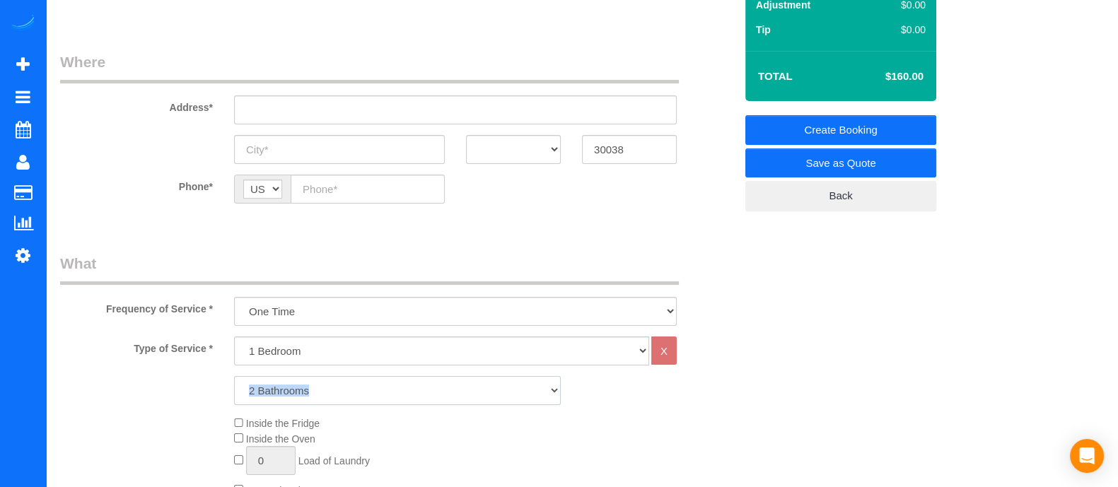
select select "3"
click at [234, 376] on select "1 Bathroom 2 Bathrooms 3 Bathrooms 4 Bathrooms 5 Bathrooms 6 Bathrooms" at bounding box center [397, 390] width 327 height 29
click at [304, 345] on select "1 Bedroom 2 Bedrooms 3 Bedrooms 4 Bedrooms 5 Bedrooms 6 Bedrooms" at bounding box center [441, 351] width 415 height 29
click at [234, 337] on select "1 Bedroom 2 Bedrooms 3 Bedrooms 4 Bedrooms 5 Bedrooms 6 Bedrooms" at bounding box center [441, 351] width 415 height 29
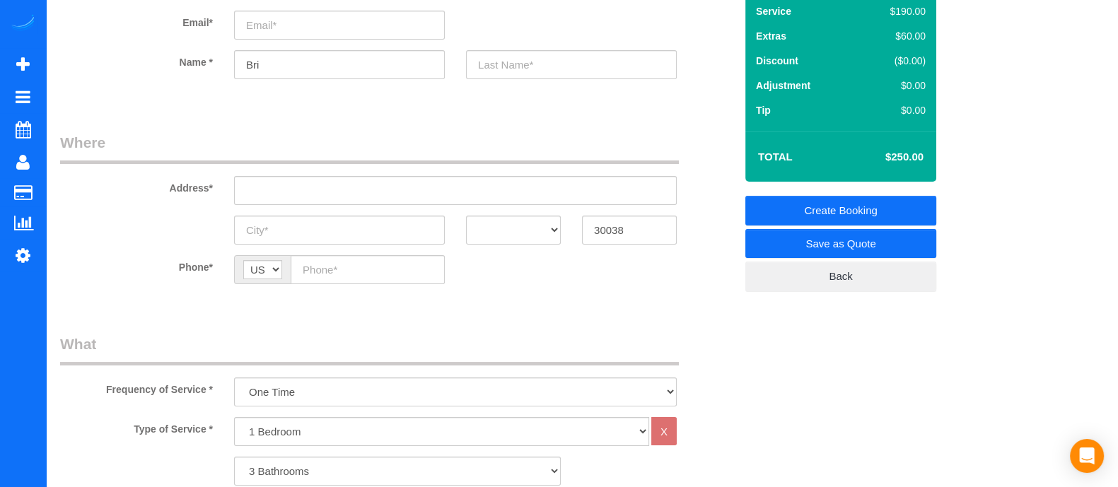
scroll to position [93, 0]
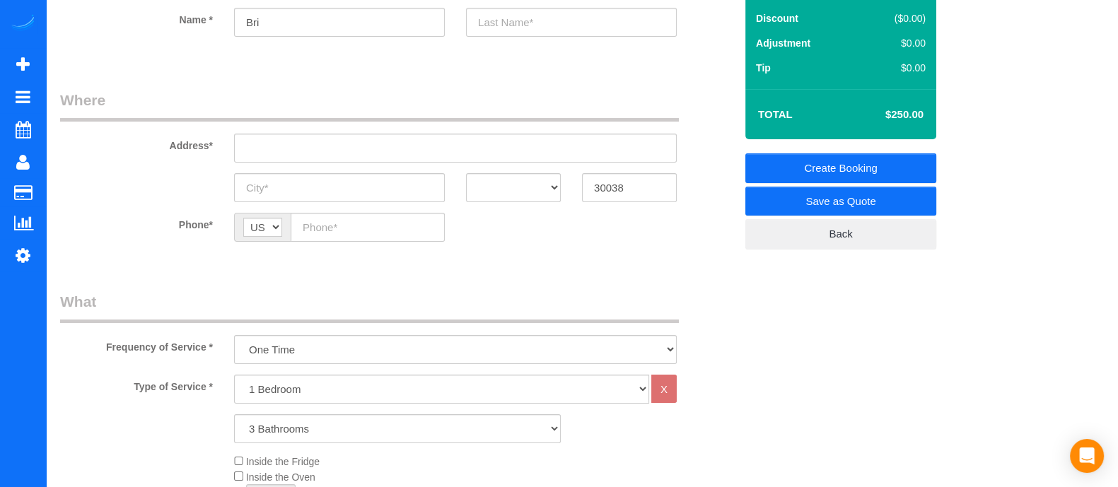
scroll to position [1649, 0]
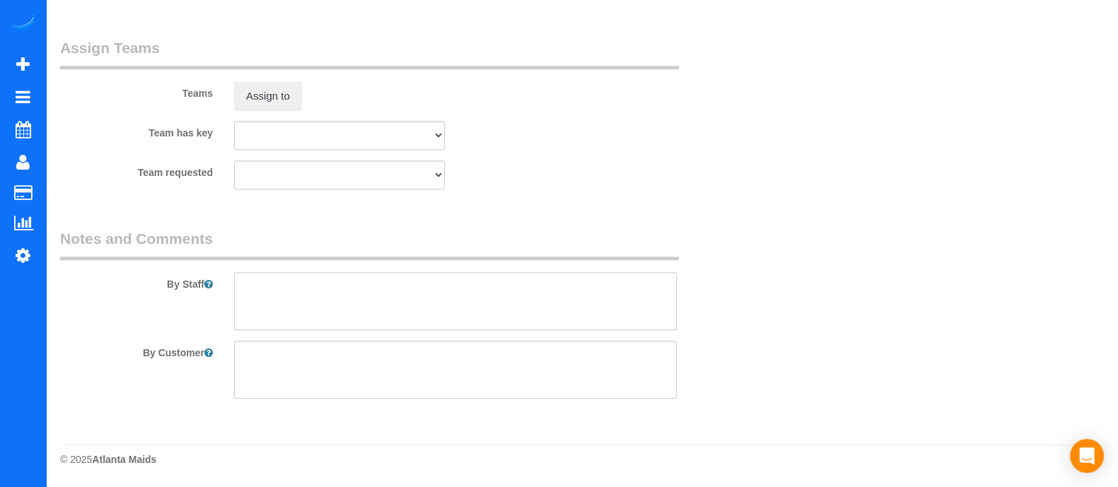
click at [340, 323] on textarea at bounding box center [455, 301] width 443 height 58
type textarea "N"
type textarea "J"
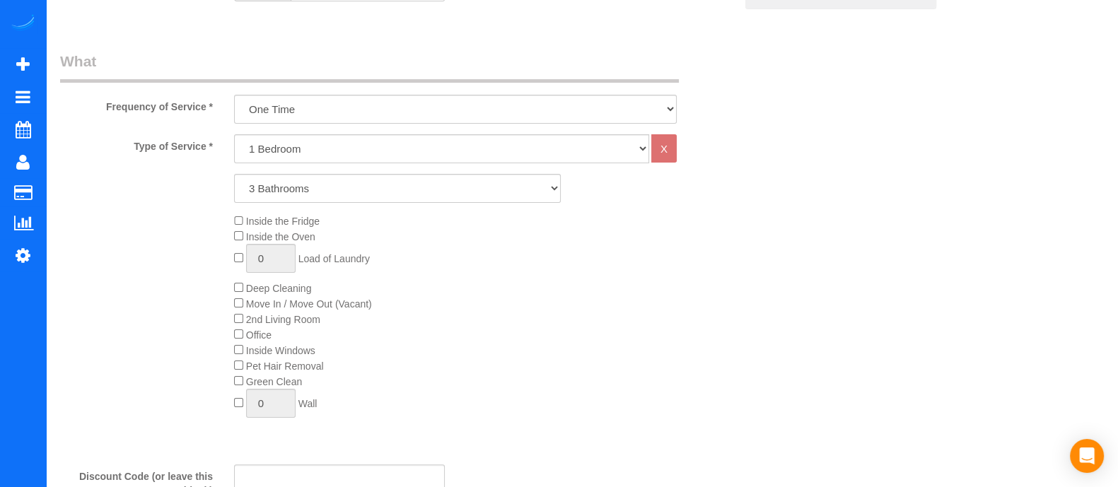
scroll to position [0, 0]
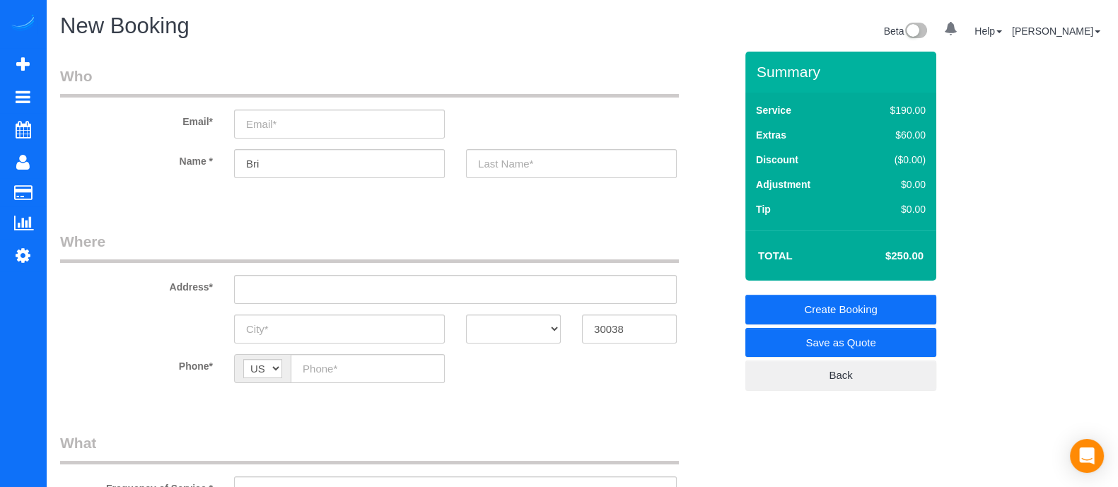
type textarea "Just 1 bedroom. and bathroom."
click at [436, 281] on input "text" at bounding box center [455, 289] width 443 height 29
drag, startPoint x: 336, startPoint y: 295, endPoint x: 187, endPoint y: 284, distance: 149.0
click at [187, 284] on div "Address* [STREET_ADDRESS]" at bounding box center [398, 267] width 696 height 73
type input "[STREET_ADDRESS]"
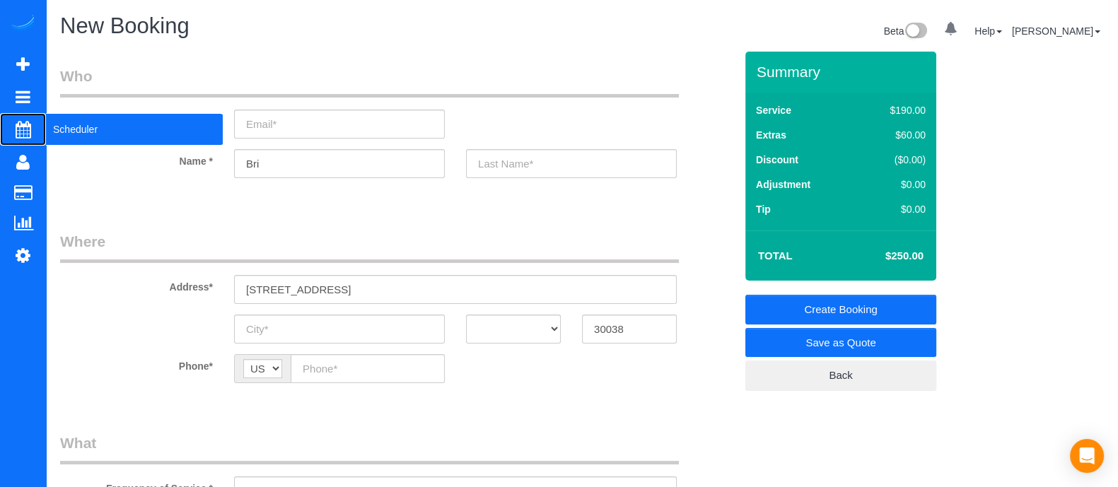
click at [81, 120] on span "Scheduler" at bounding box center [134, 129] width 177 height 33
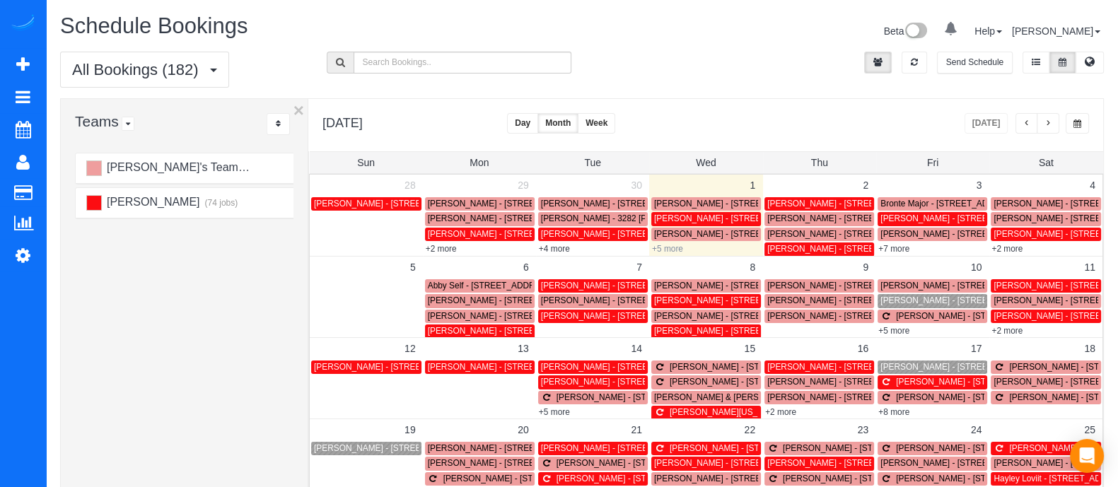
click at [671, 249] on link "+5 more" at bounding box center [667, 249] width 31 height 10
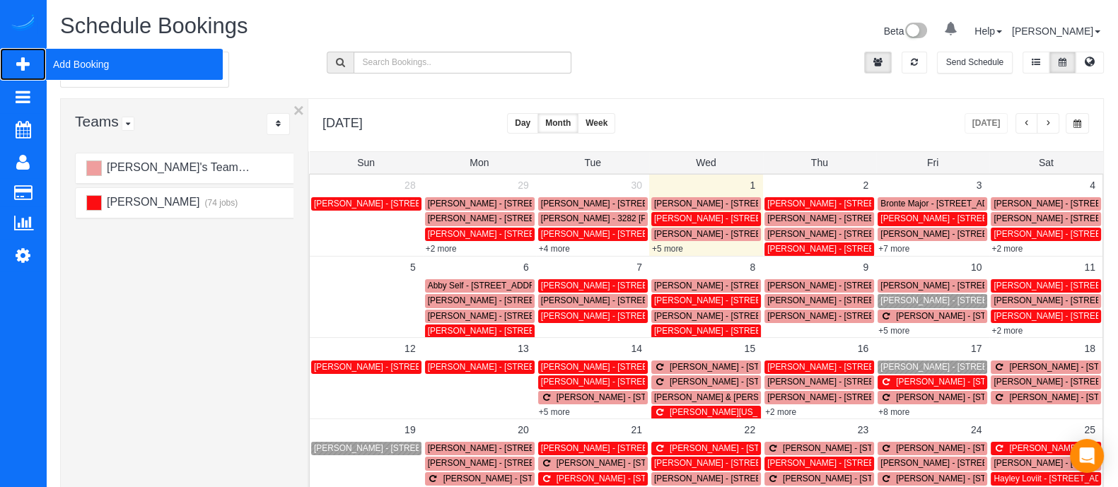
click at [115, 63] on span "Add Booking" at bounding box center [134, 64] width 177 height 33
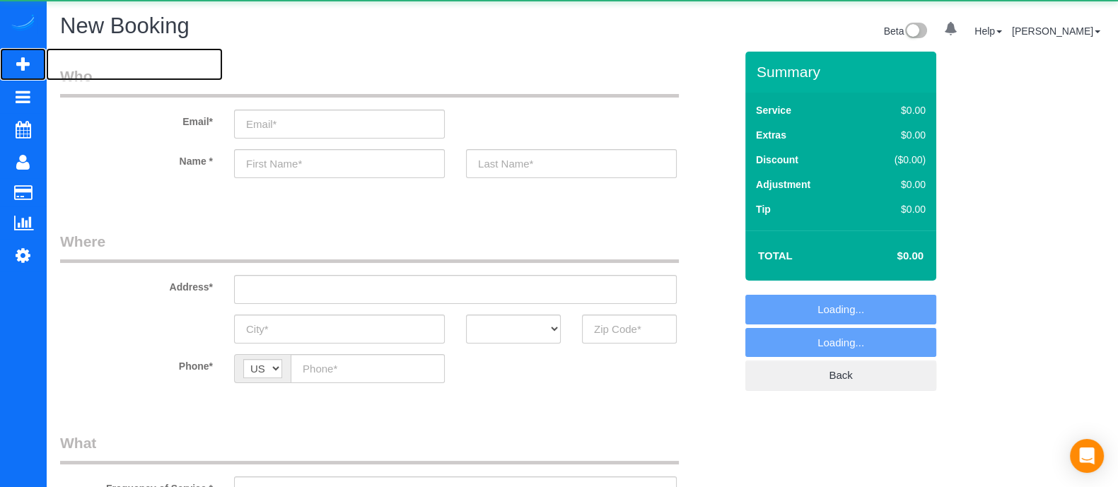
select select "object:5348"
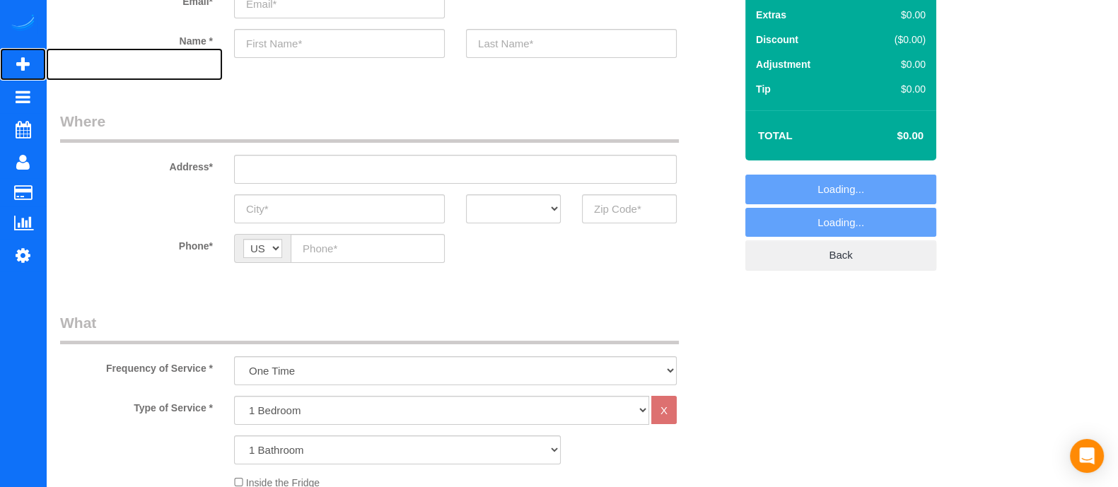
scroll to position [117, 0]
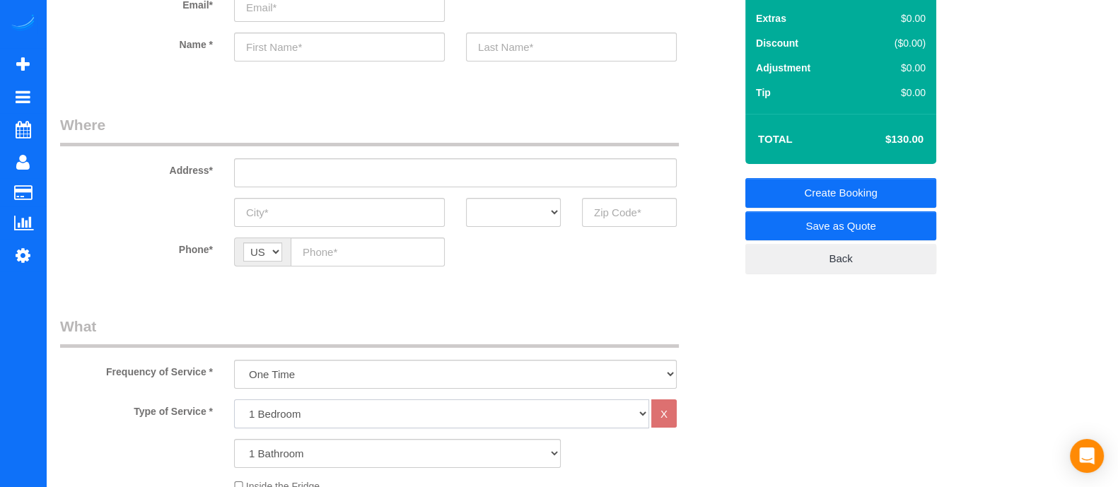
click at [327, 407] on select "1 Bedroom 2 Bedrooms 3 Bedrooms 4 Bedrooms 5 Bedrooms 6 Bedrooms" at bounding box center [441, 414] width 415 height 29
select select "3"
click at [234, 400] on select "1 Bedroom 2 Bedrooms 3 Bedrooms 4 Bedrooms 5 Bedrooms 6 Bedrooms" at bounding box center [441, 414] width 415 height 29
click at [263, 459] on select "1 Bathroom 2 Bathrooms 3 Bathrooms 4 Bathrooms 5 Bathrooms 6 Bathrooms" at bounding box center [397, 453] width 327 height 29
select select "2"
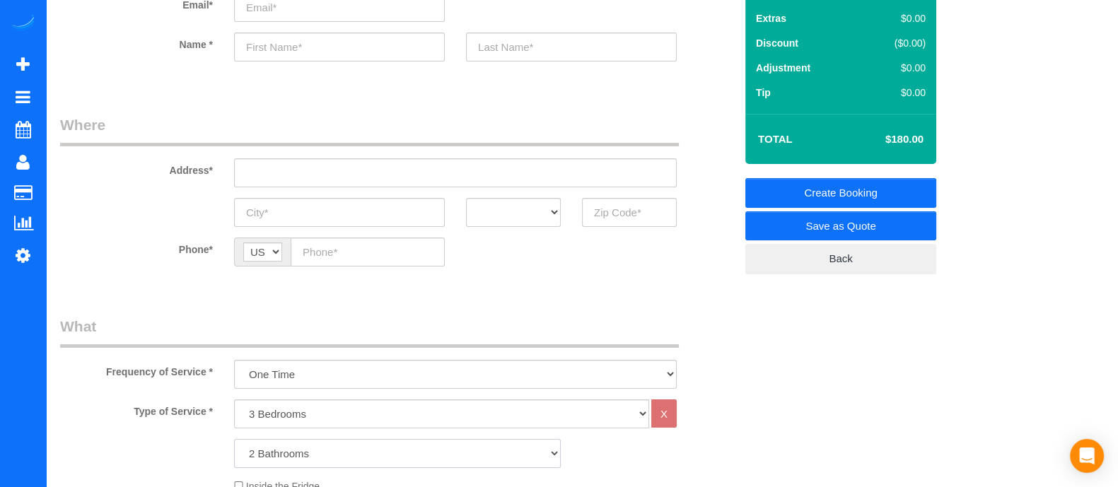
click at [234, 439] on select "1 Bathroom 2 Bathrooms 3 Bathrooms 4 Bathrooms 5 Bathrooms 6 Bathrooms" at bounding box center [397, 453] width 327 height 29
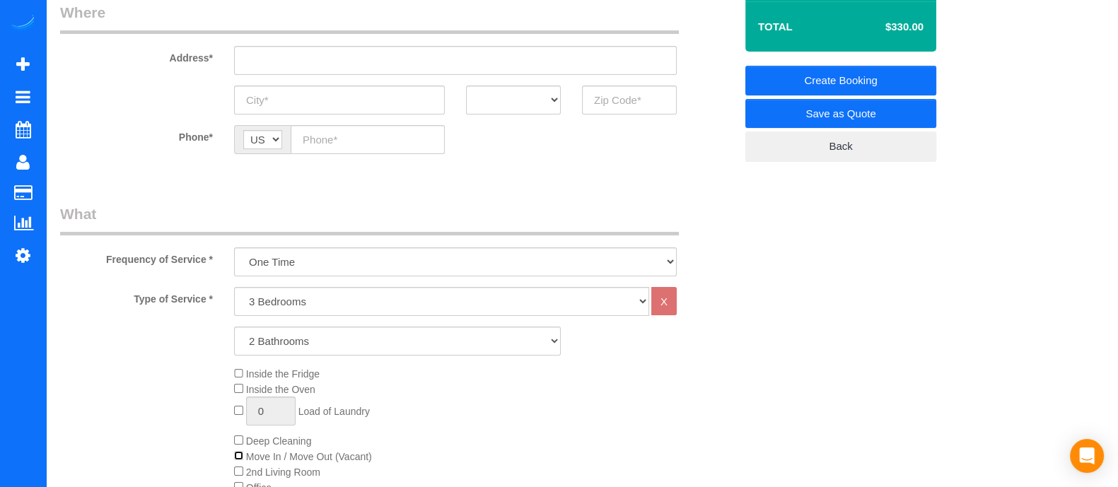
scroll to position [182, 0]
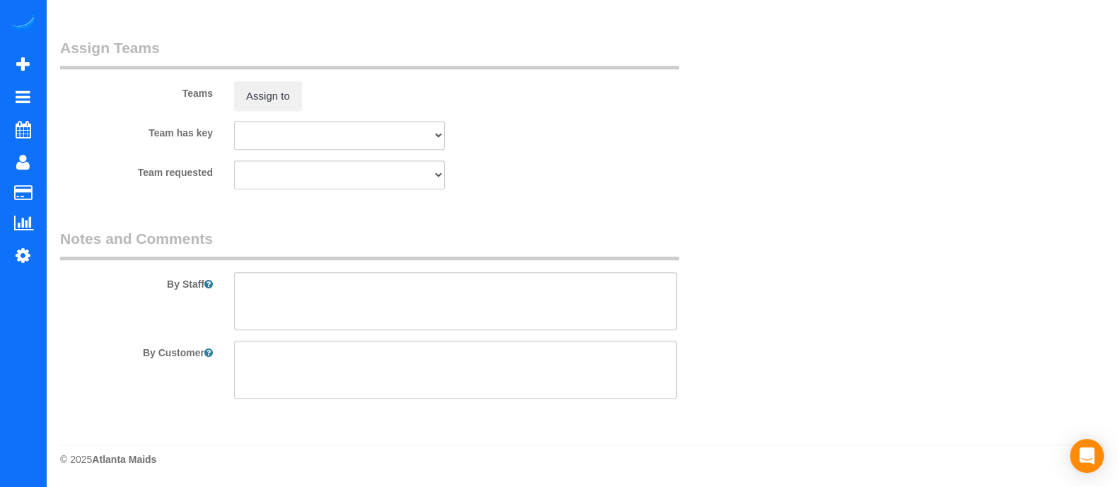
scroll to position [0, 0]
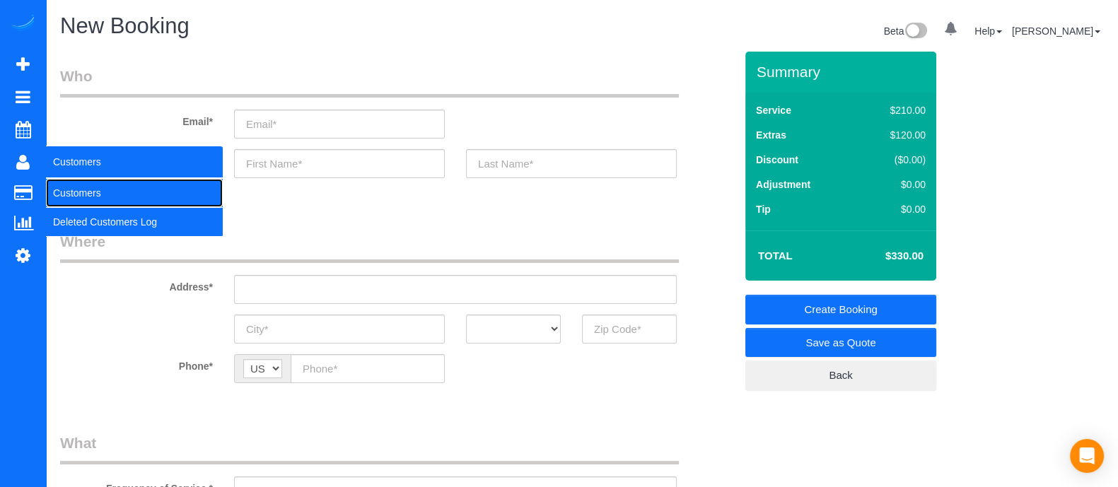
click at [88, 189] on link "Customers" at bounding box center [134, 193] width 177 height 28
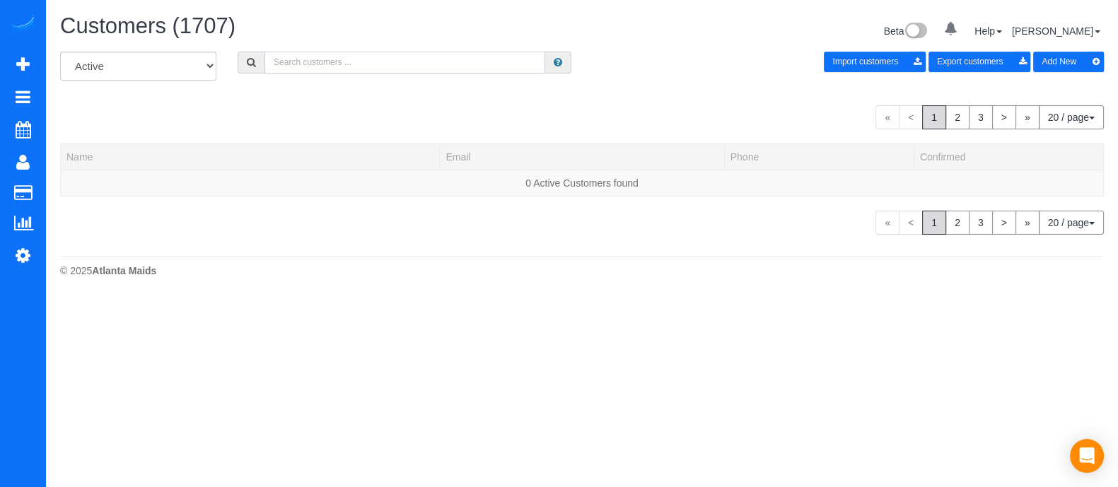
click at [340, 64] on input "text" at bounding box center [405, 63] width 281 height 22
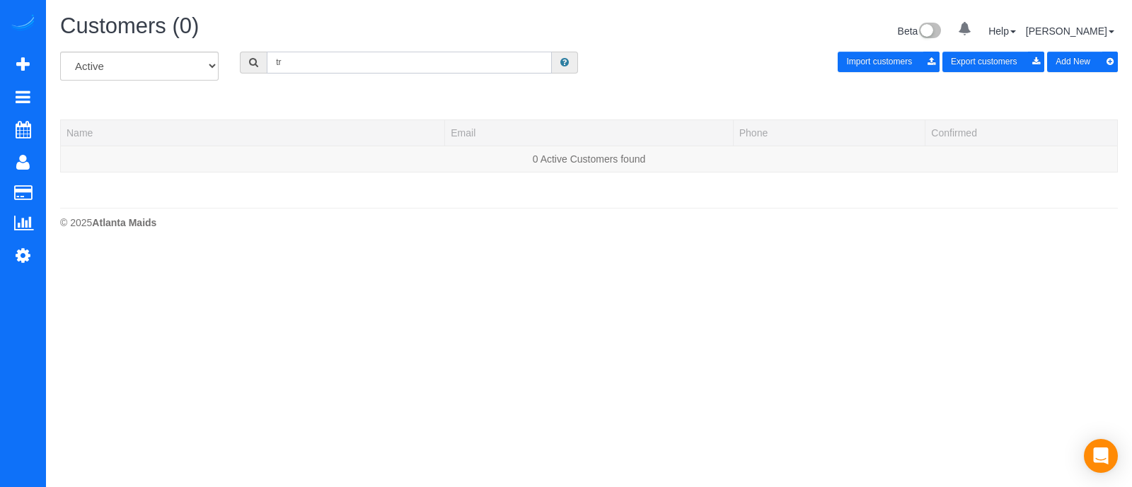
type input "t"
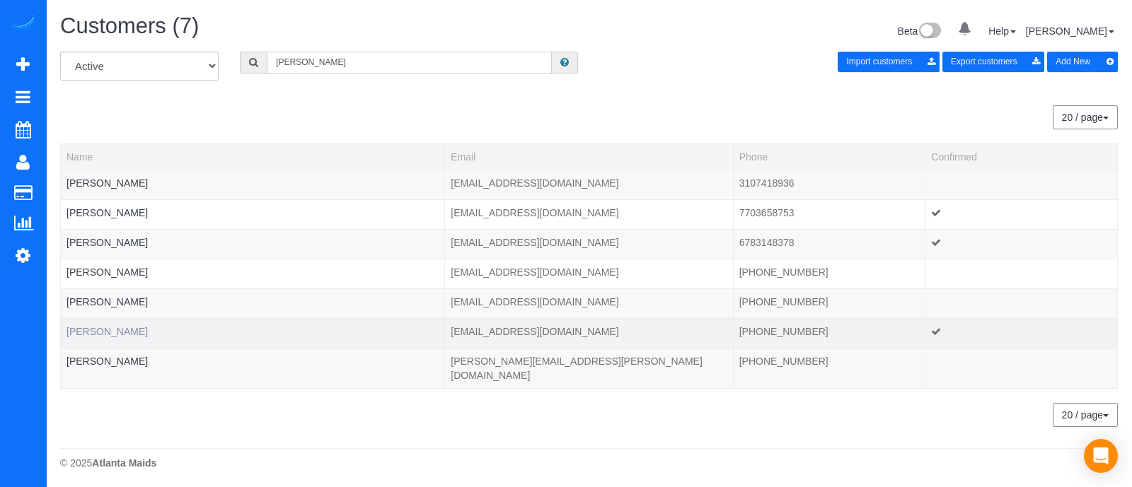
type input "[PERSON_NAME]"
click at [105, 328] on link "[PERSON_NAME]" at bounding box center [106, 331] width 81 height 11
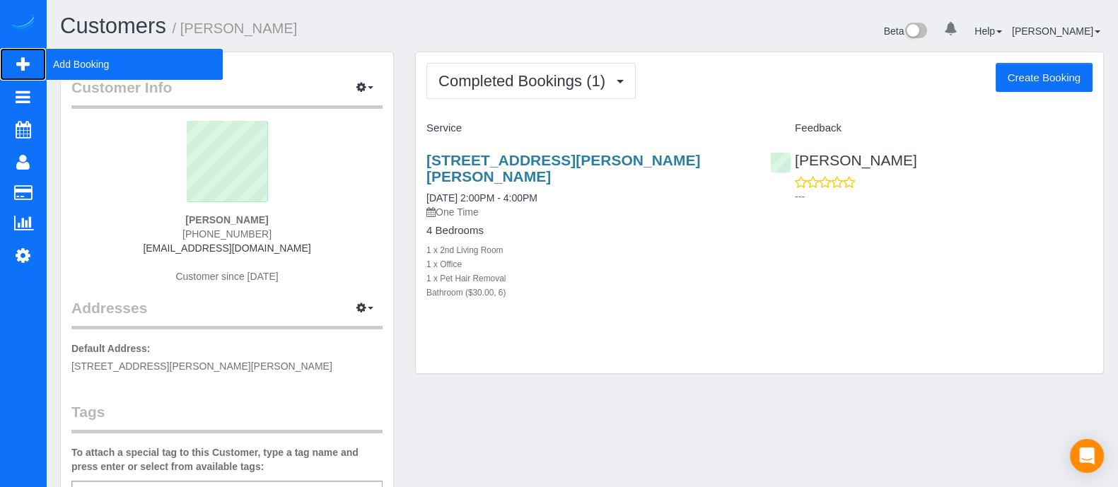
click at [98, 60] on span "Add Booking" at bounding box center [134, 64] width 177 height 33
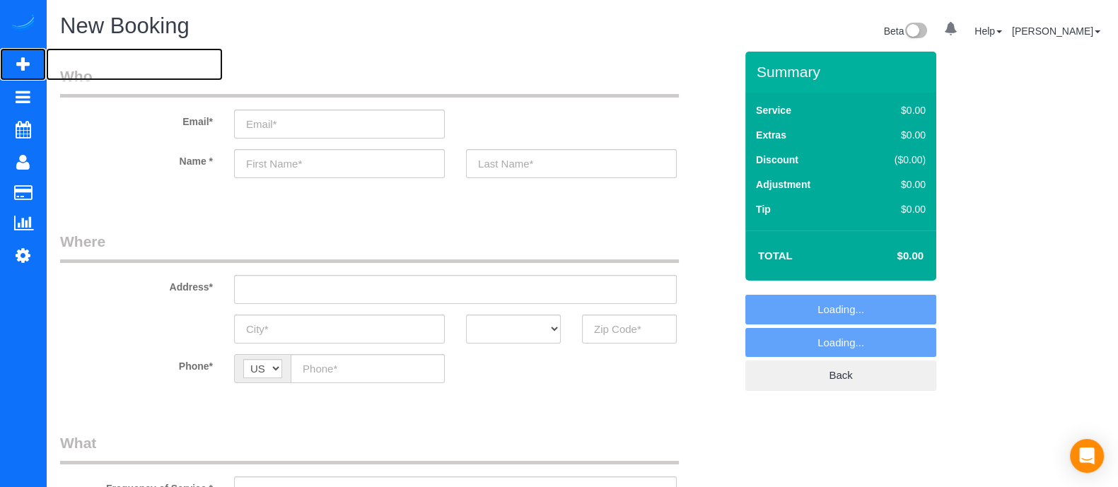
select select "object:6220"
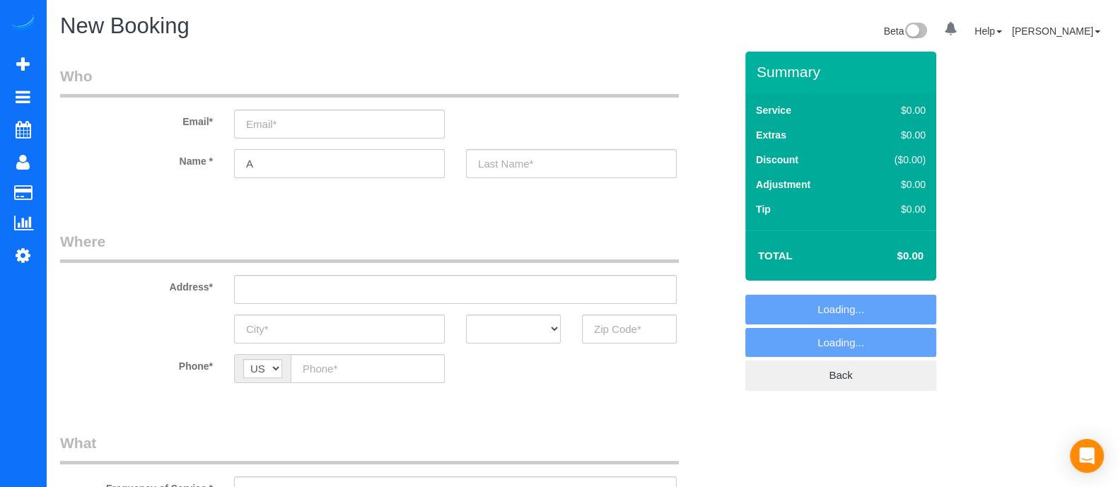
click at [315, 175] on input "A" at bounding box center [339, 163] width 211 height 29
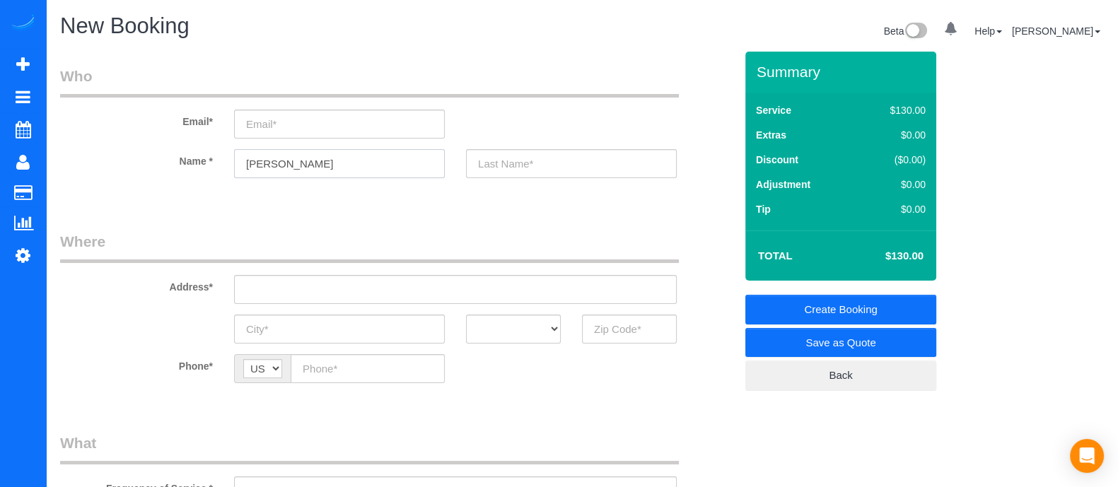
type input "[PERSON_NAME]"
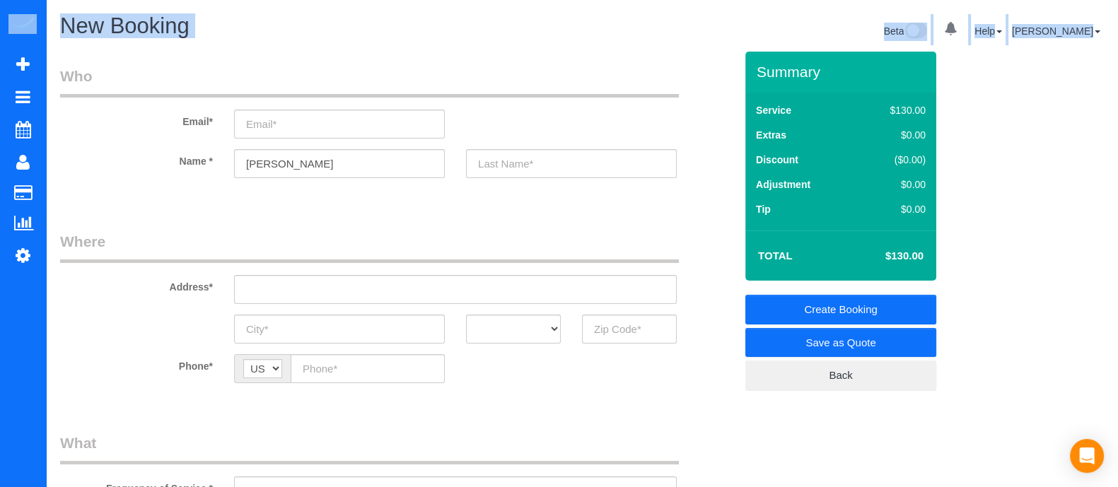
drag, startPoint x: 1108, startPoint y: 95, endPoint x: 1125, endPoint y: 93, distance: 17.1
click at [1118, 93] on html "0 Beta Your Notifications You have 0 alerts Add Booking Bookings Active Booking…" at bounding box center [559, 243] width 1118 height 487
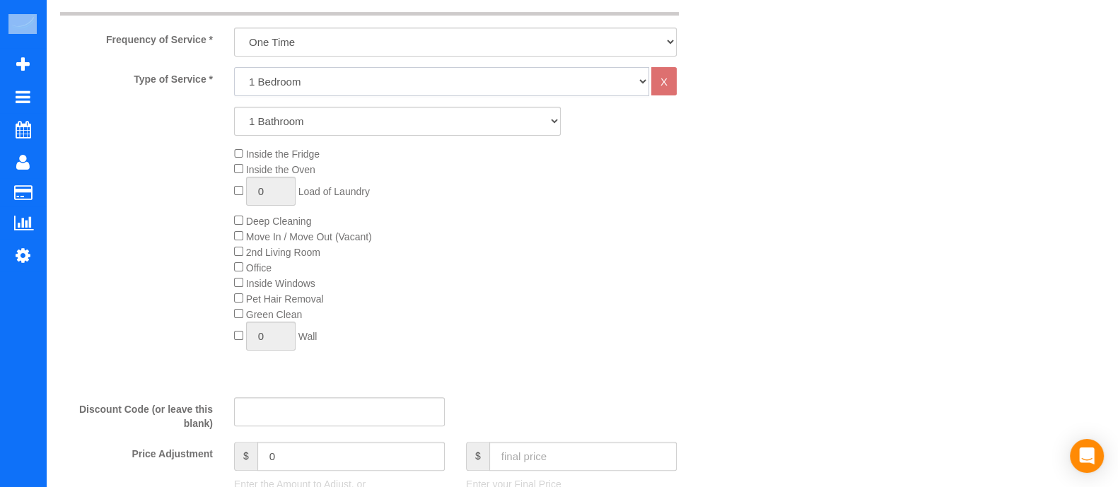
click at [353, 84] on select "1 Bedroom 2 Bedrooms 3 Bedrooms 4 Bedrooms 5 Bedrooms 6 Bedrooms" at bounding box center [441, 81] width 415 height 29
select select "3"
click at [234, 67] on select "1 Bedroom 2 Bedrooms 3 Bedrooms 4 Bedrooms 5 Bedrooms 6 Bedrooms" at bounding box center [441, 81] width 415 height 29
drag, startPoint x: 287, startPoint y: 122, endPoint x: 277, endPoint y: 164, distance: 43.7
click at [277, 164] on div "Type of Service * 1 Bedroom 2 Bedrooms 3 Bedrooms 4 Bedrooms 5 Bedrooms 6 Bedro…" at bounding box center [397, 226] width 675 height 319
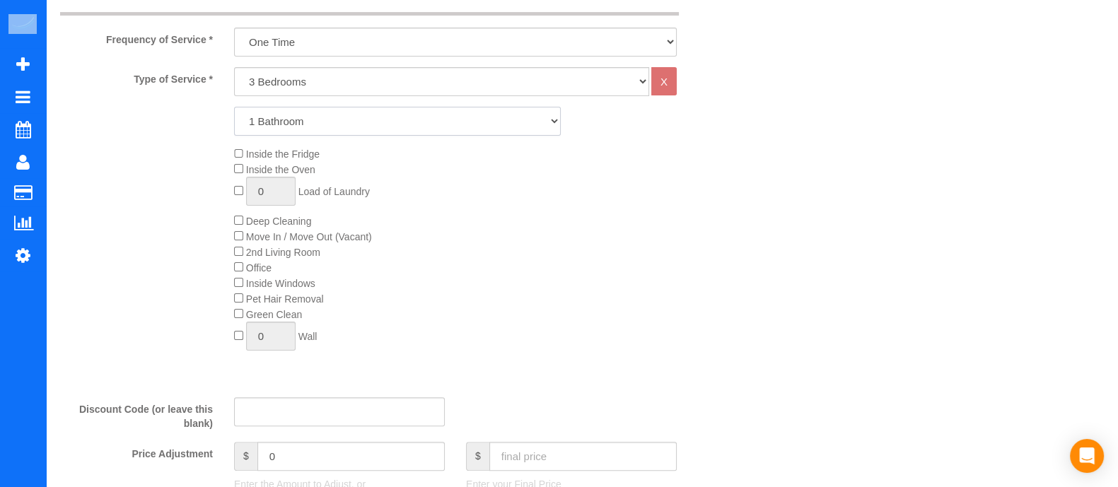
select select "2"
click at [234, 107] on select "1 Bathroom 2 Bathrooms 3 Bathrooms 4 Bathrooms 5 Bathrooms 6 Bathrooms" at bounding box center [397, 121] width 327 height 29
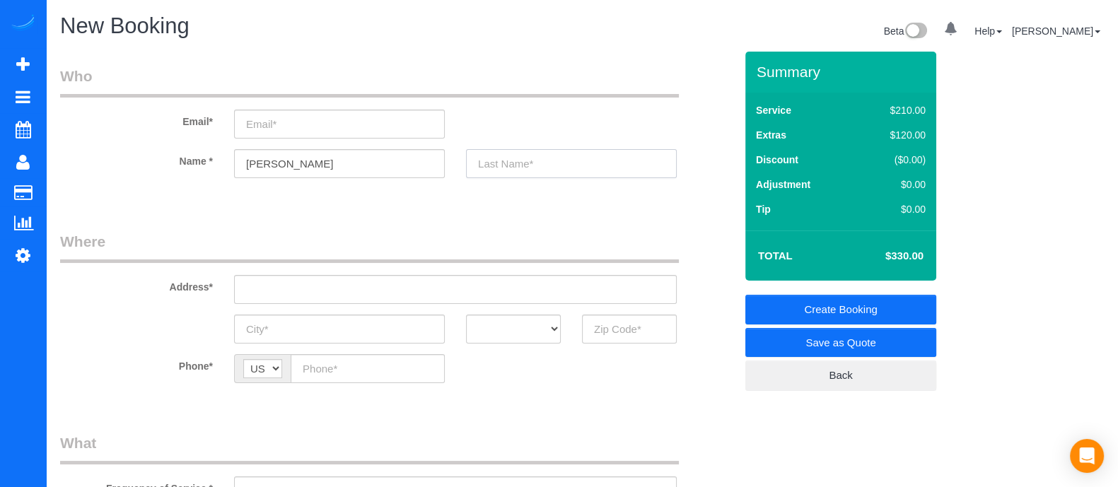
click at [535, 168] on input "text" at bounding box center [571, 163] width 211 height 29
type input "P"
type input "[PERSON_NAME]"
click at [327, 115] on input "email" at bounding box center [339, 124] width 211 height 29
type input "[EMAIL_ADDRESS][DOMAIN_NAME]"
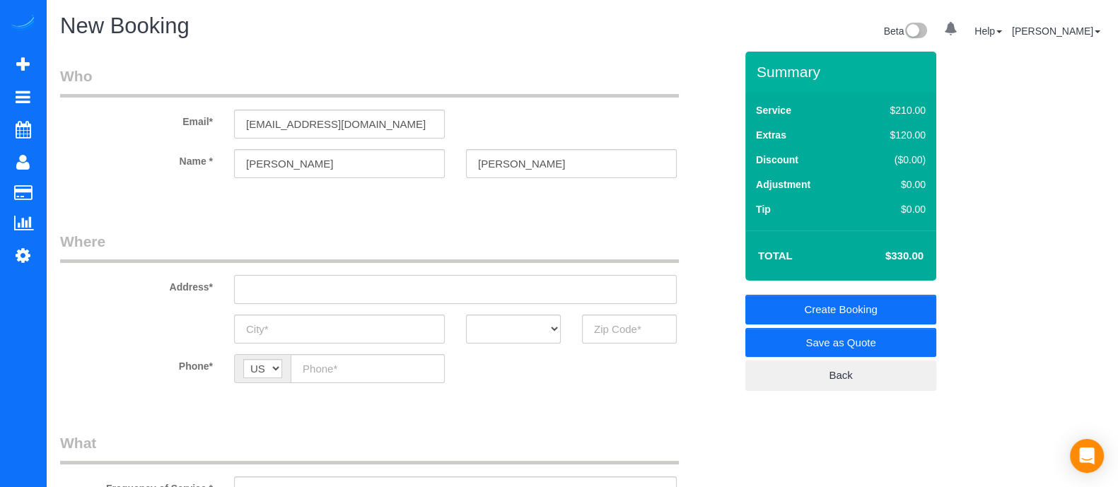
click at [427, 294] on input "text" at bounding box center [455, 289] width 443 height 29
drag, startPoint x: 340, startPoint y: 289, endPoint x: 230, endPoint y: 301, distance: 111.0
click at [230, 301] on div "[STREET_ADDRESS][PERSON_NAME]" at bounding box center [456, 289] width 464 height 29
paste input "[PERSON_NAME][GEOGRAPHIC_DATA], [GEOGRAPHIC_DATA]"
type input "[STREET_ADDRESS][PERSON_NAME]"
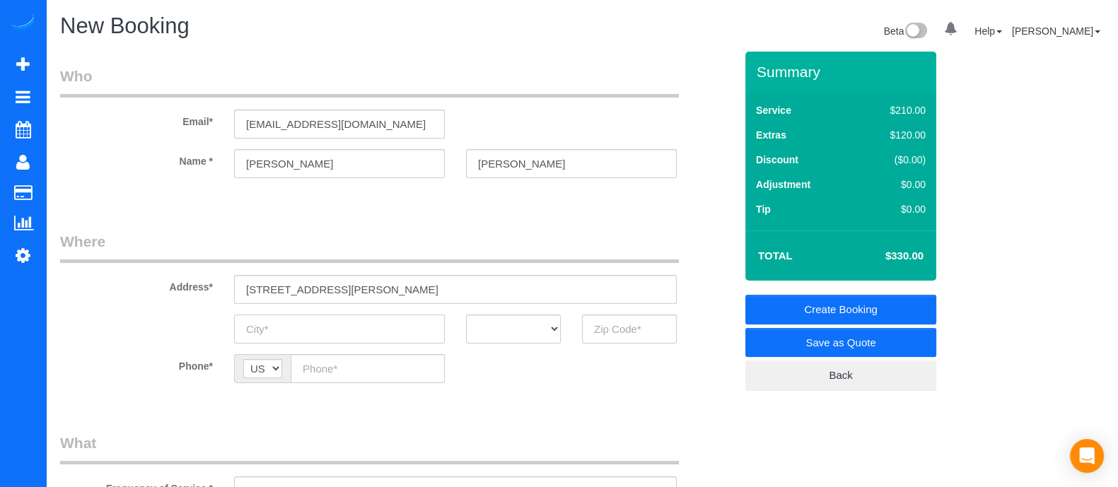
click at [383, 329] on input "text" at bounding box center [339, 329] width 211 height 29
type input "[GEOGRAPHIC_DATA]"
click at [518, 332] on select "AK AL AR AZ CA CO CT DC DE [GEOGRAPHIC_DATA] [GEOGRAPHIC_DATA] HI IA ID IL IN K…" at bounding box center [513, 329] width 95 height 29
select select "GA"
click at [466, 315] on select "AK AL AR AZ CA CO CT DC DE [GEOGRAPHIC_DATA] [GEOGRAPHIC_DATA] HI IA ID IL IN K…" at bounding box center [513, 329] width 95 height 29
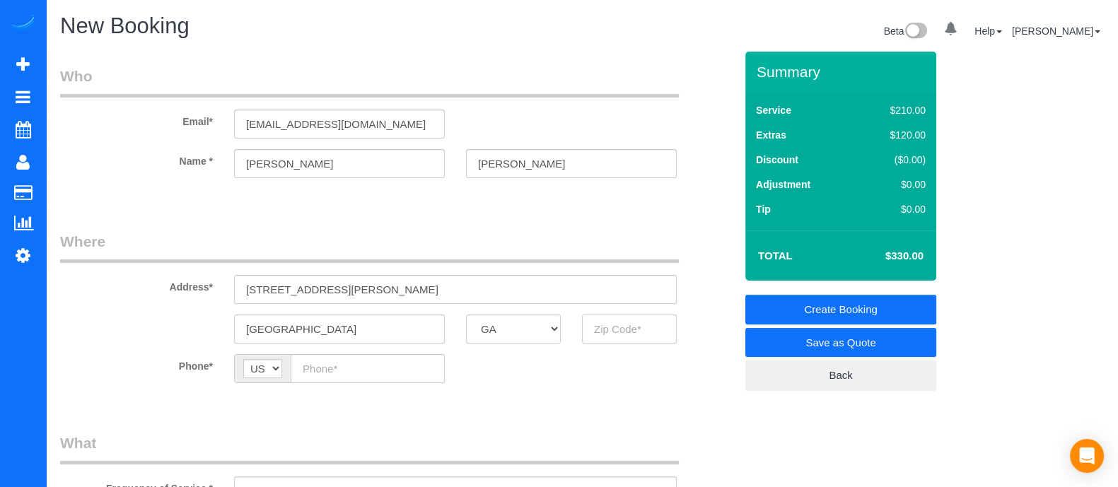
click at [613, 327] on input "text" at bounding box center [629, 329] width 95 height 29
type input "30344"
paste input "[PHONE_NUMBER]"
click at [378, 362] on input "[PHONE_NUMBER]" at bounding box center [368, 368] width 154 height 29
type input "[PHONE_NUMBER]"
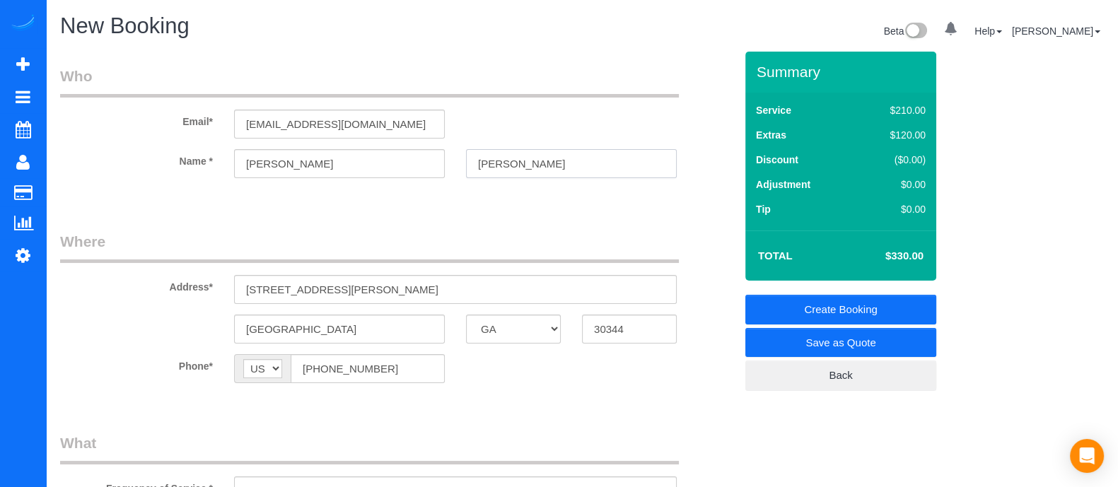
drag, startPoint x: 523, startPoint y: 166, endPoint x: 441, endPoint y: 168, distance: 82.1
click at [441, 168] on div "Name * [PERSON_NAME]" at bounding box center [398, 163] width 696 height 29
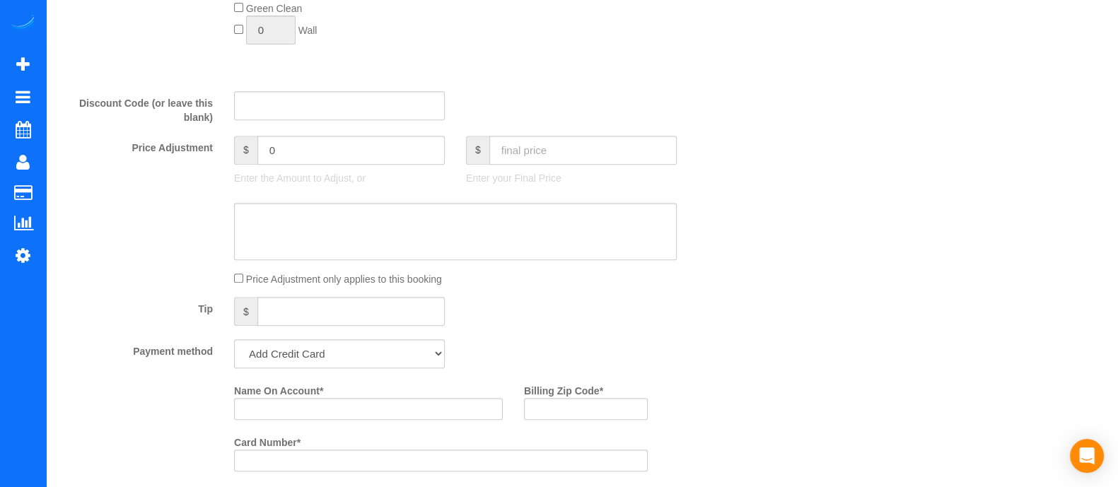
scroll to position [772, 0]
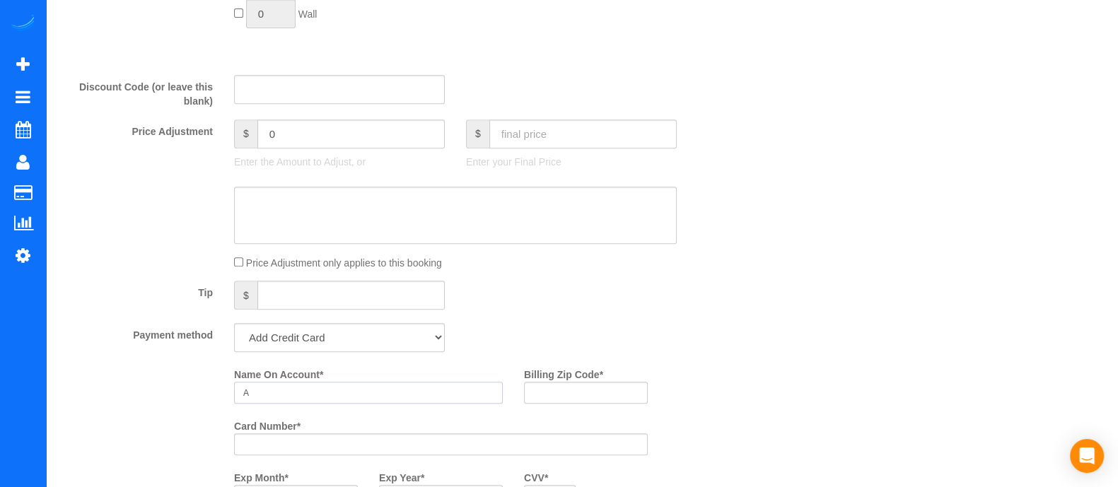
click at [350, 397] on input "A" at bounding box center [368, 393] width 269 height 22
paste input "[PERSON_NAME]"
type input "[PERSON_NAME]"
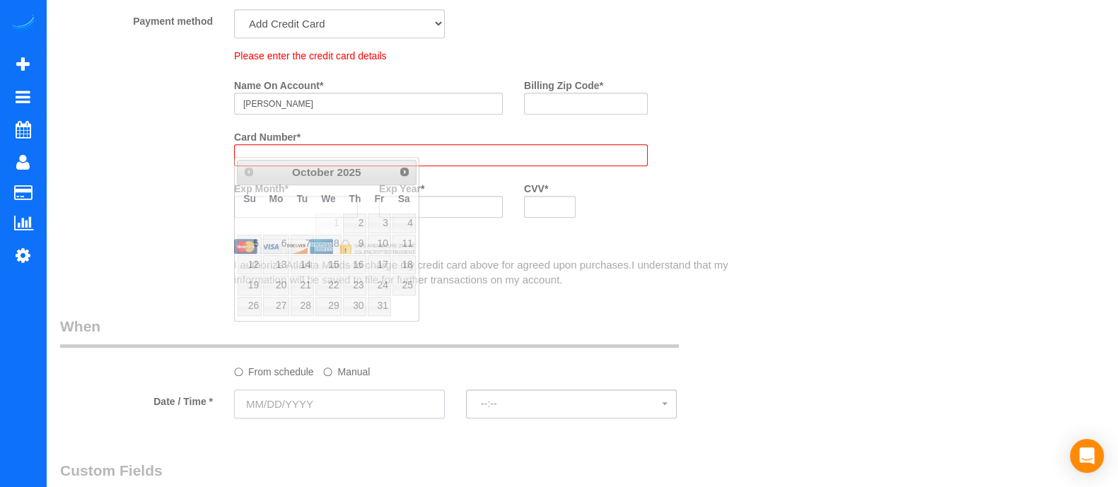
scroll to position [1188, 0]
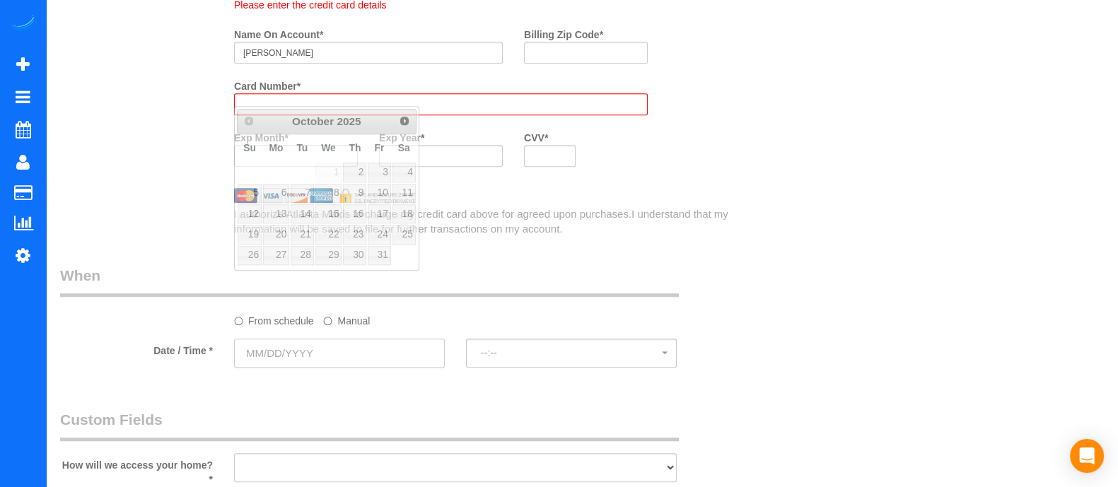
click at [303, 328] on sui-booking-spot "From schedule Manual Date / Time * --:-- --:--" at bounding box center [397, 317] width 675 height 105
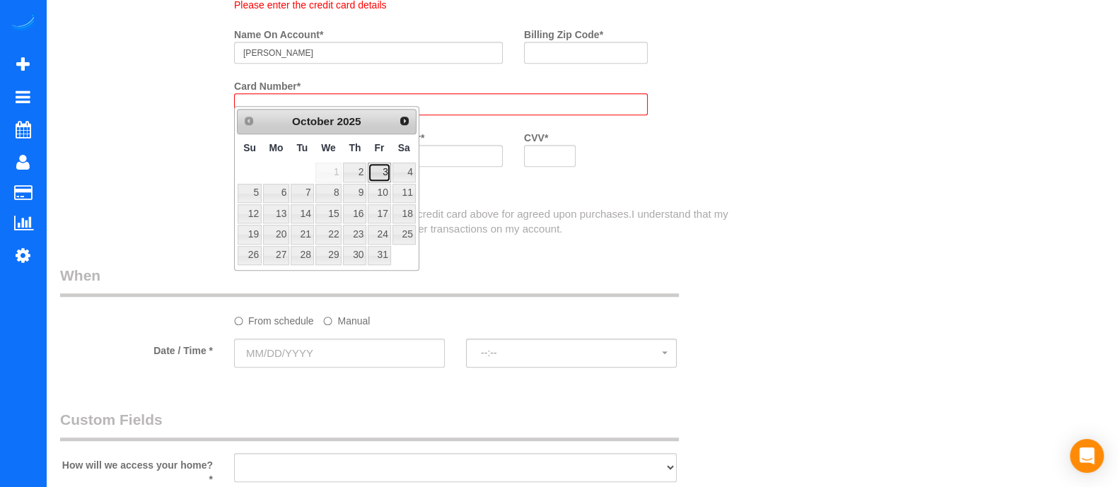
click at [387, 171] on link "3" at bounding box center [379, 172] width 23 height 19
type input "[DATE]"
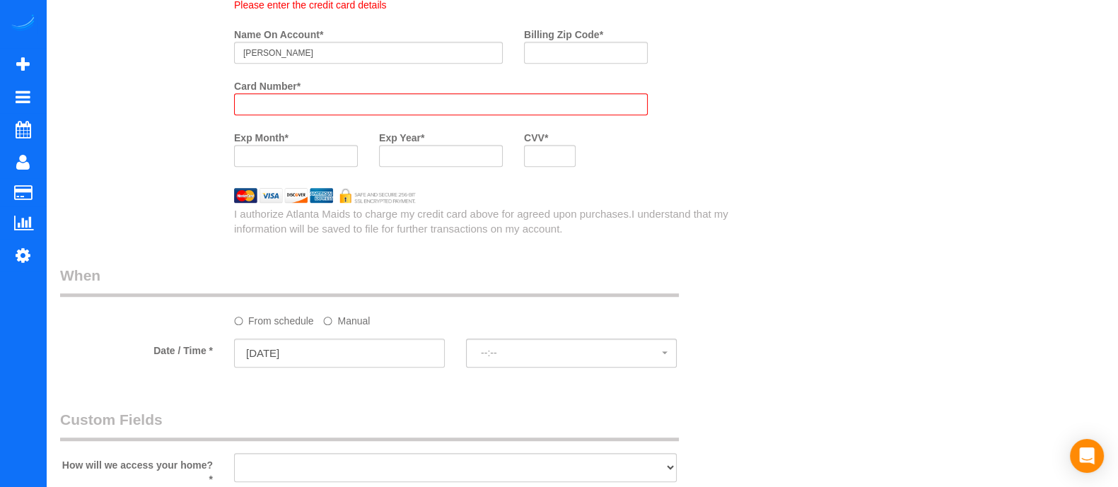
select select "spot21"
click at [282, 115] on div at bounding box center [441, 104] width 414 height 22
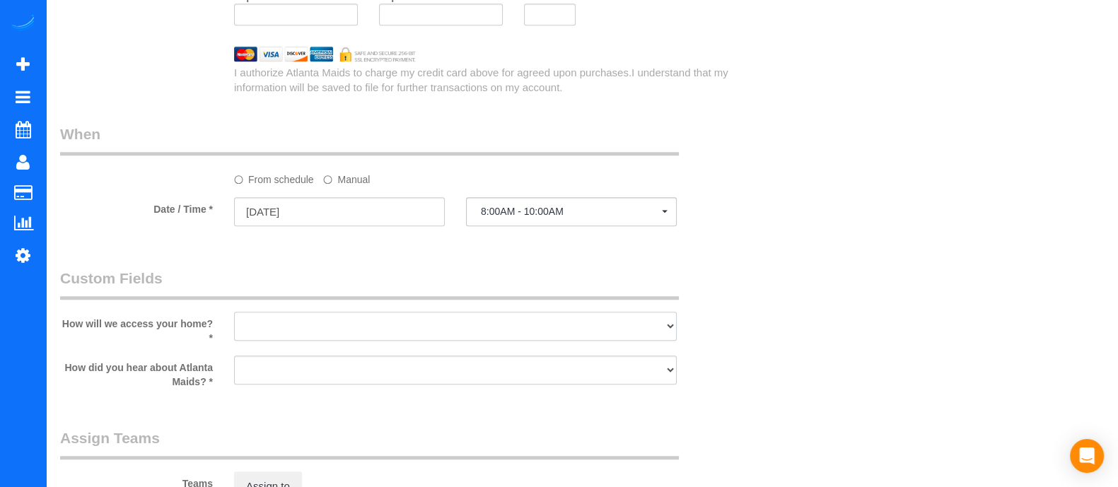
click at [671, 339] on select "I will leave a key I will provide an access code Someone will be home Go to apa…" at bounding box center [455, 326] width 443 height 29
select select "number:3"
click at [234, 317] on select "I will leave a key I will provide an access code Someone will be home Go to apa…" at bounding box center [455, 326] width 443 height 29
click at [368, 376] on select "Google Yelp From a friend Social media Other" at bounding box center [455, 370] width 443 height 29
select select "number:6"
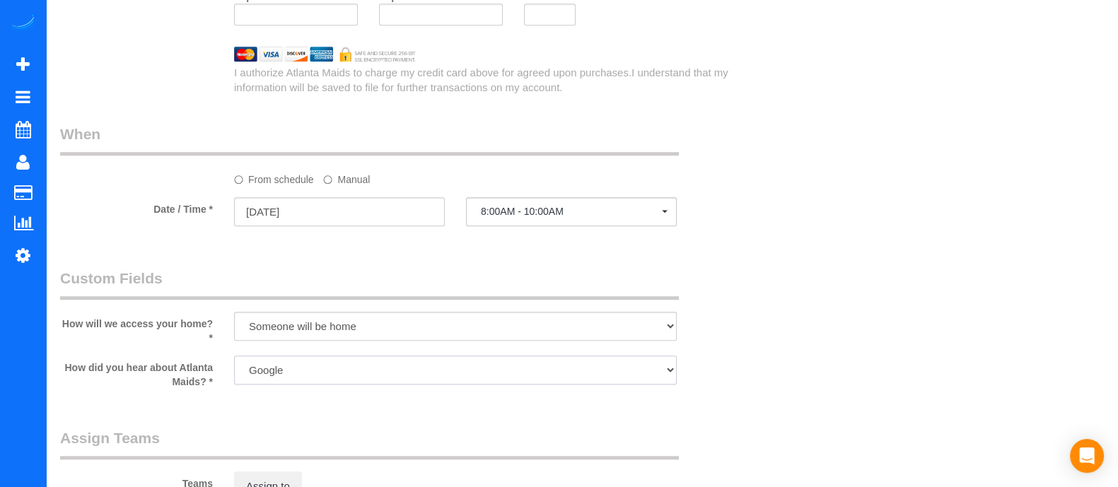
click at [234, 361] on select "Google Yelp From a friend Social media Other" at bounding box center [455, 370] width 443 height 29
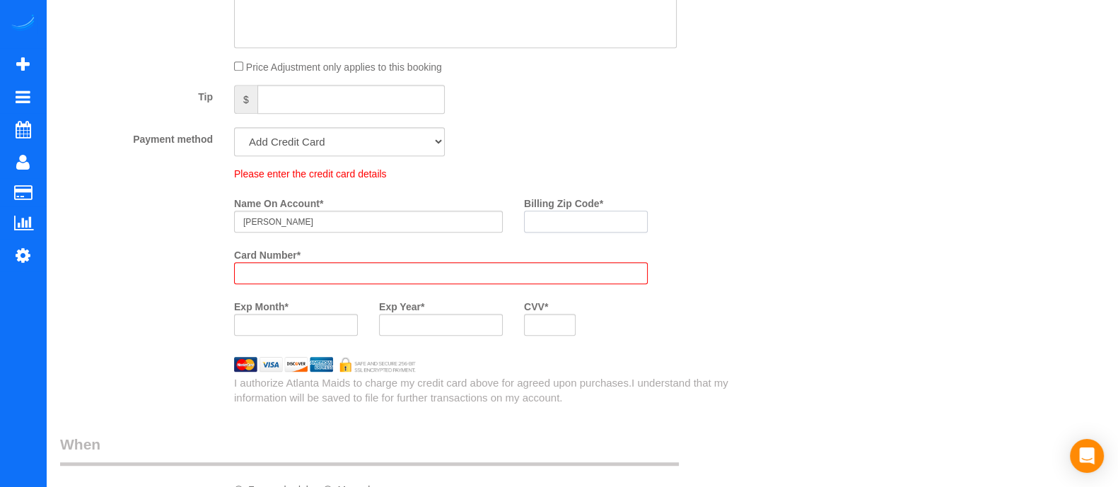
scroll to position [968, 0]
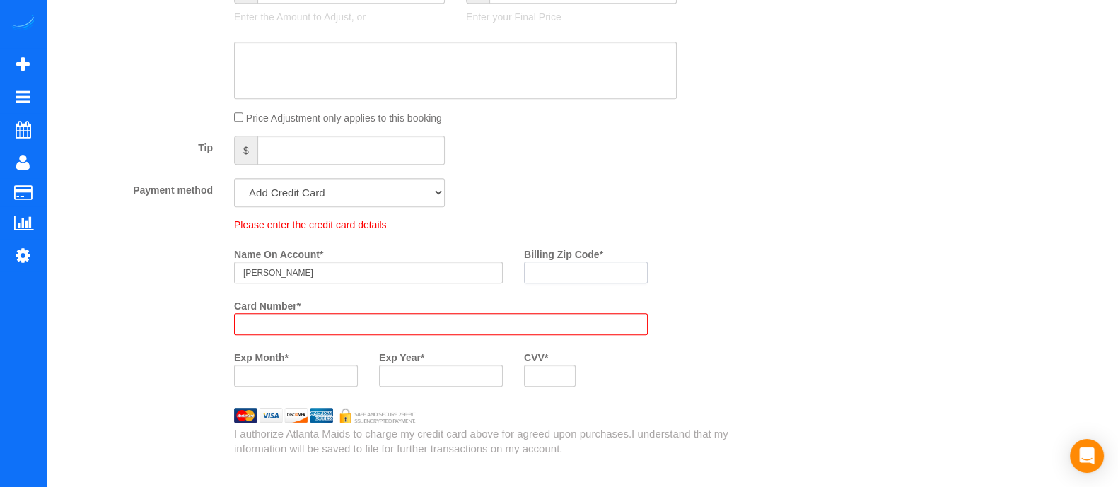
click at [580, 231] on payment-method-fs-pay "Please enter the credit card details Name On Account * [PERSON_NAME] Billing Zi…" at bounding box center [441, 308] width 414 height 180
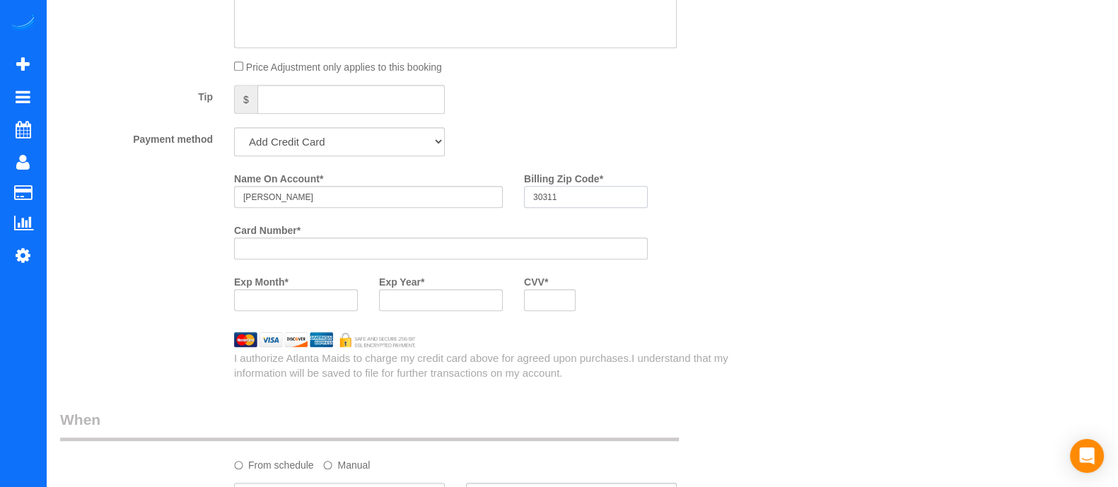
type input "30311"
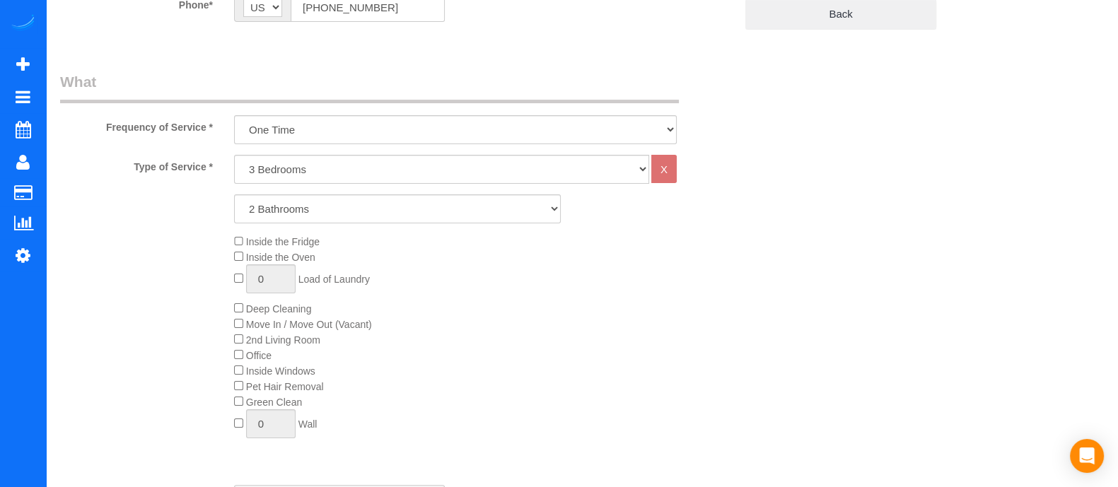
scroll to position [0, 0]
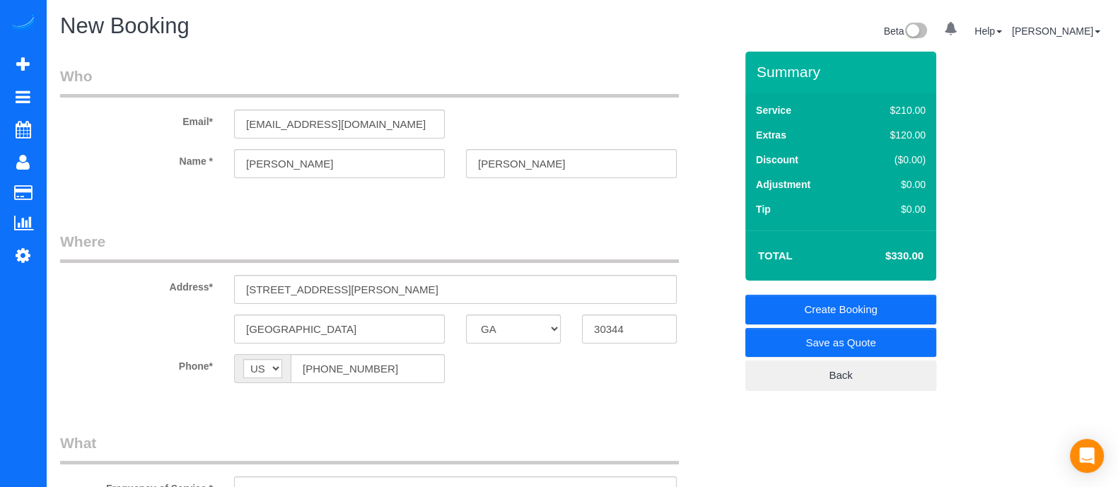
click at [849, 316] on link "Create Booking" at bounding box center [841, 310] width 191 height 30
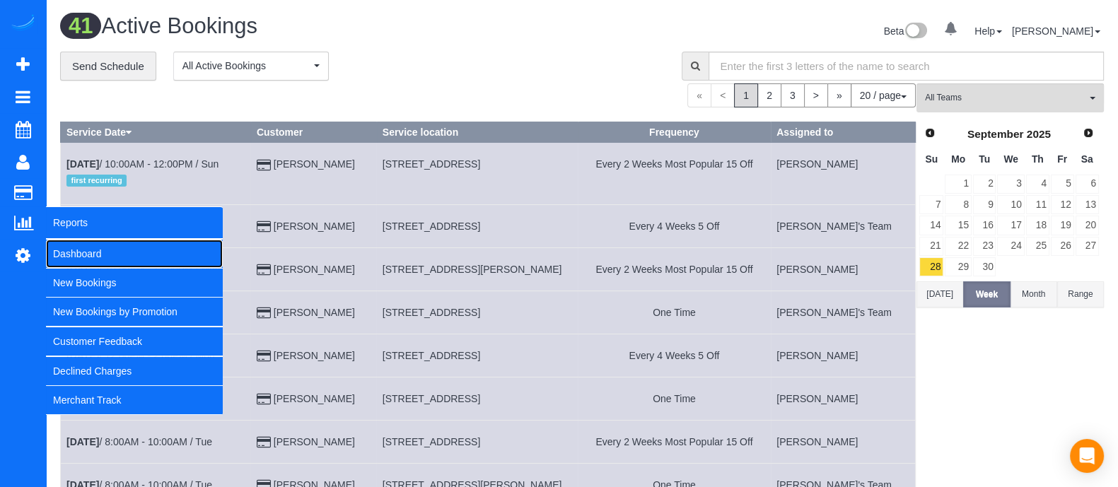
click at [78, 252] on link "Dashboard" at bounding box center [134, 254] width 177 height 28
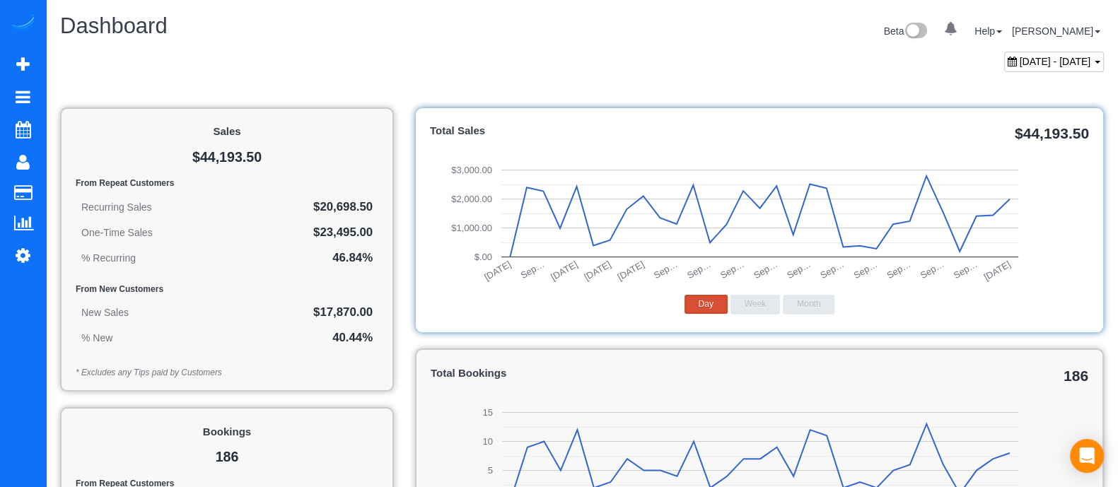
click at [1043, 66] on div "[DATE] - [DATE]" at bounding box center [1054, 62] width 100 height 21
type input "**********"
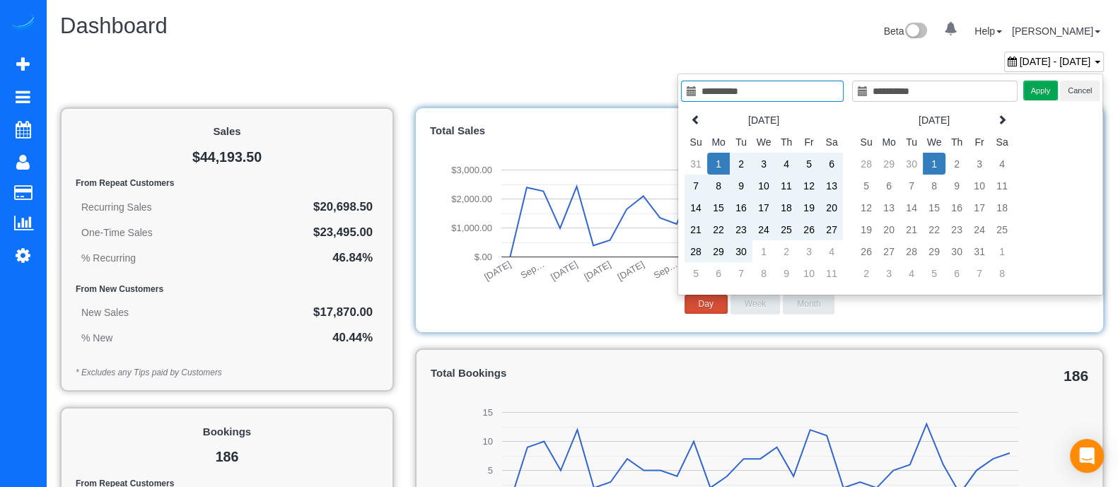
type input "**********"
click at [936, 171] on td "1" at bounding box center [934, 164] width 23 height 22
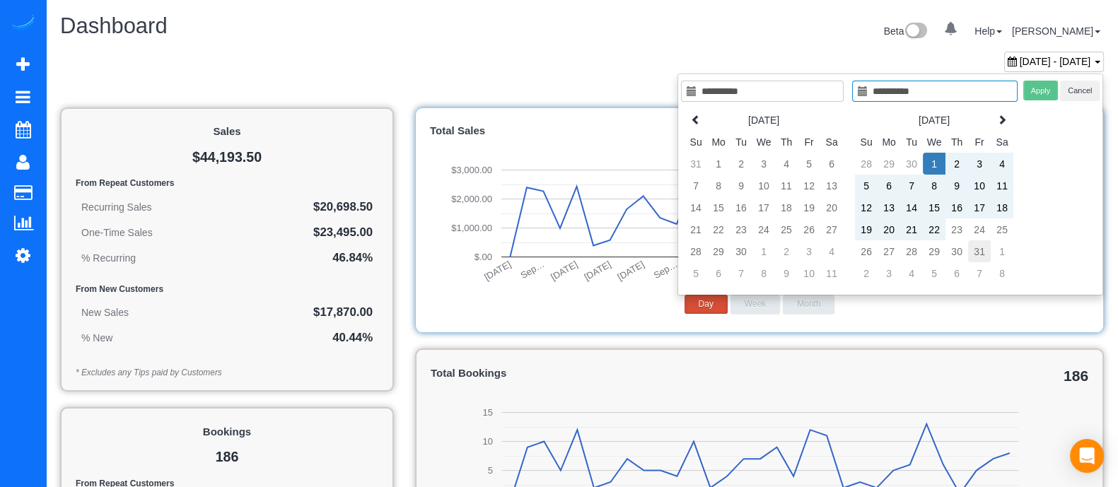
type input "**********"
click at [984, 249] on td "31" at bounding box center [979, 251] width 23 height 22
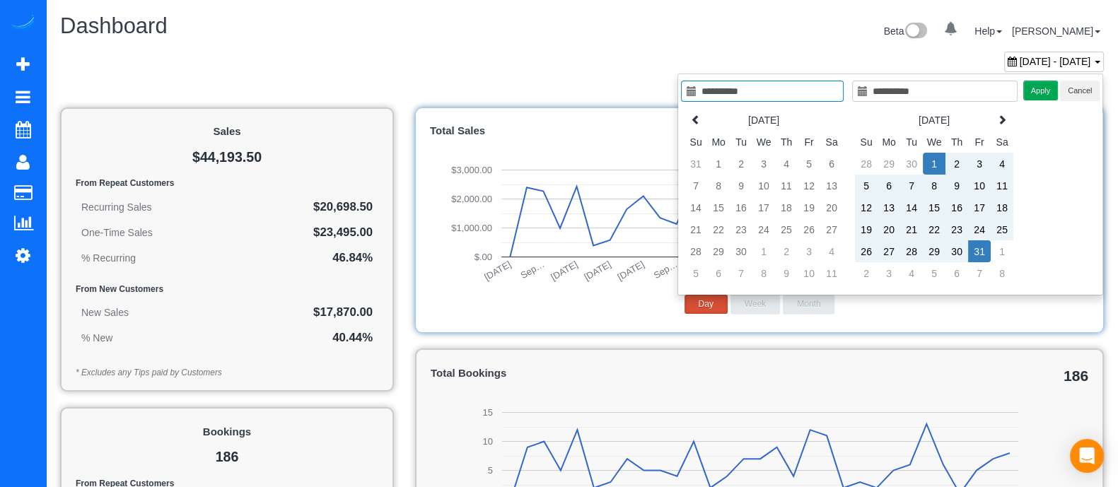
type input "**********"
click at [1031, 95] on button "Apply" at bounding box center [1041, 91] width 35 height 21
